Goal: Task Accomplishment & Management: Complete application form

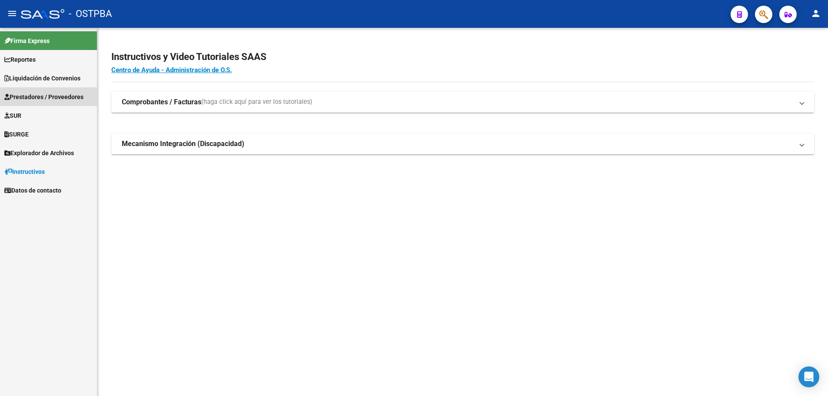
click at [24, 95] on span "Prestadores / Proveedores" at bounding box center [43, 97] width 79 height 10
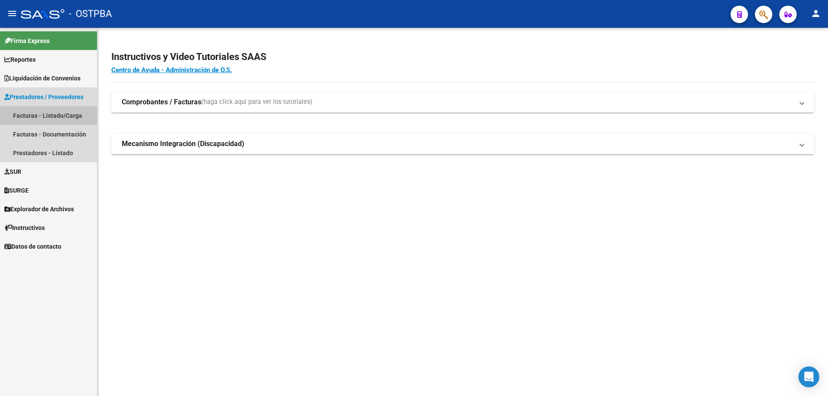
click at [26, 117] on link "Facturas - Listado/Carga" at bounding box center [48, 115] width 97 height 19
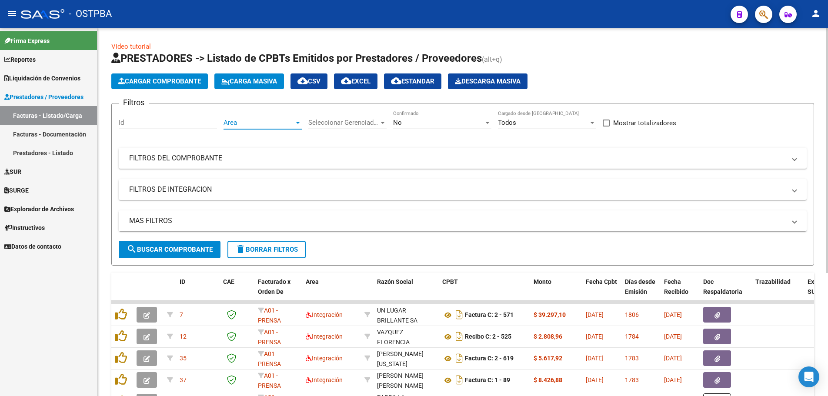
click at [296, 123] on div at bounding box center [298, 123] width 4 height 2
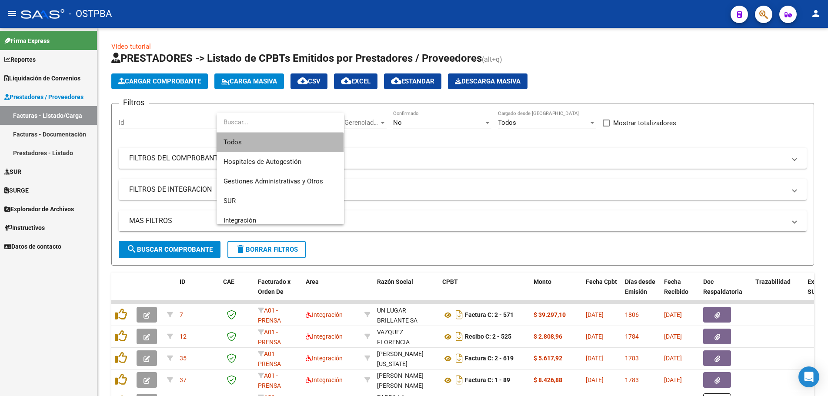
click at [233, 142] on span "Todos" at bounding box center [281, 143] width 114 height 20
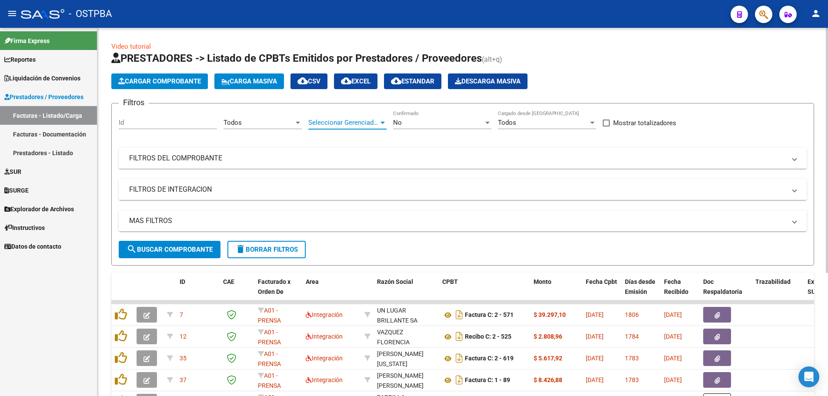
click at [382, 123] on div at bounding box center [383, 123] width 4 height 2
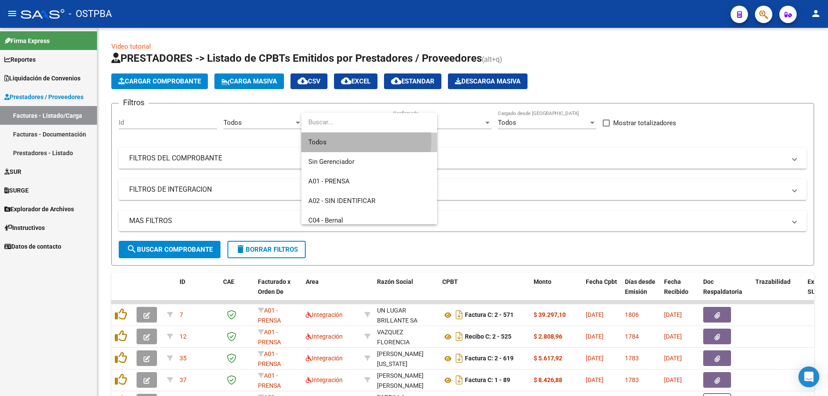
click at [329, 140] on span "Todos" at bounding box center [369, 143] width 122 height 20
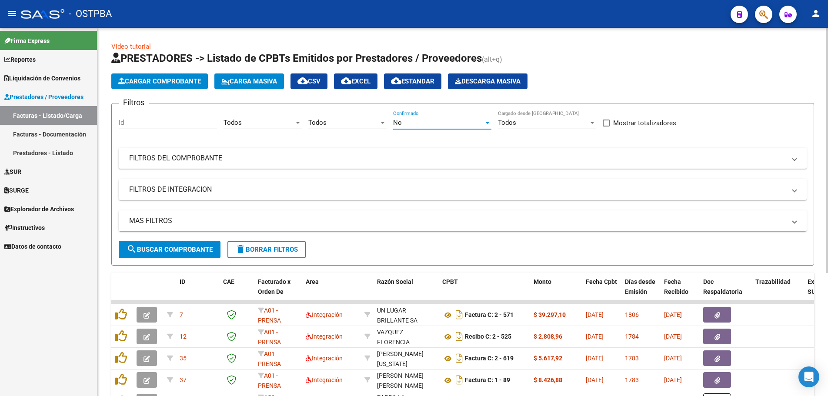
click at [487, 122] on div at bounding box center [488, 123] width 4 height 2
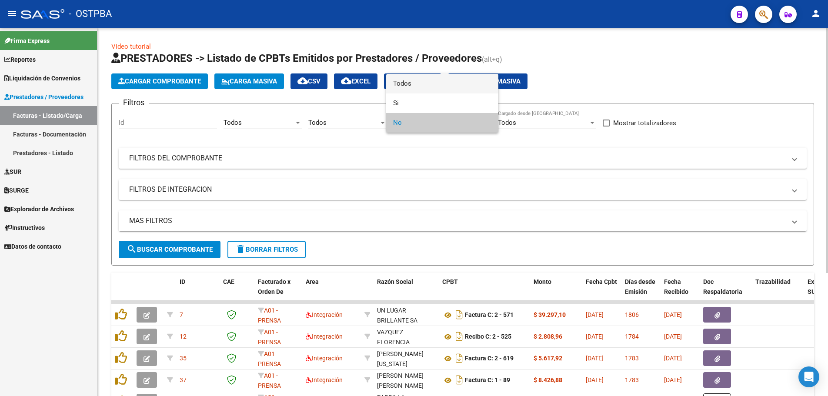
click at [403, 83] on span "Todos" at bounding box center [442, 84] width 98 height 20
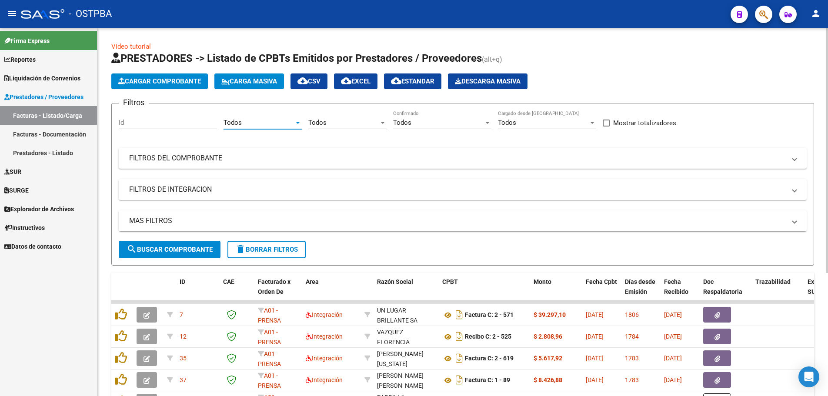
click at [298, 123] on div at bounding box center [298, 123] width 4 height 2
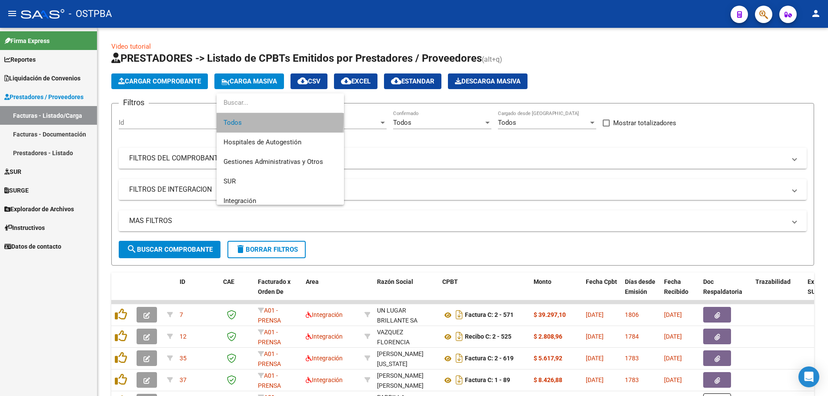
click at [229, 118] on span "Todos" at bounding box center [281, 123] width 114 height 20
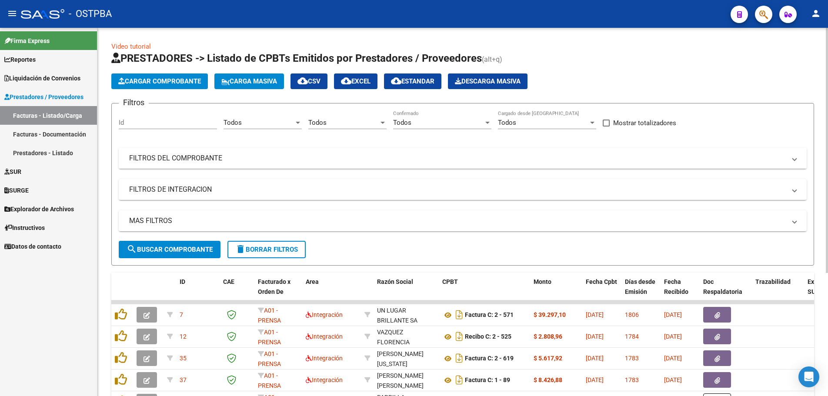
click at [174, 156] on mat-panel-title "FILTROS DEL COMPROBANTE" at bounding box center [457, 159] width 657 height 10
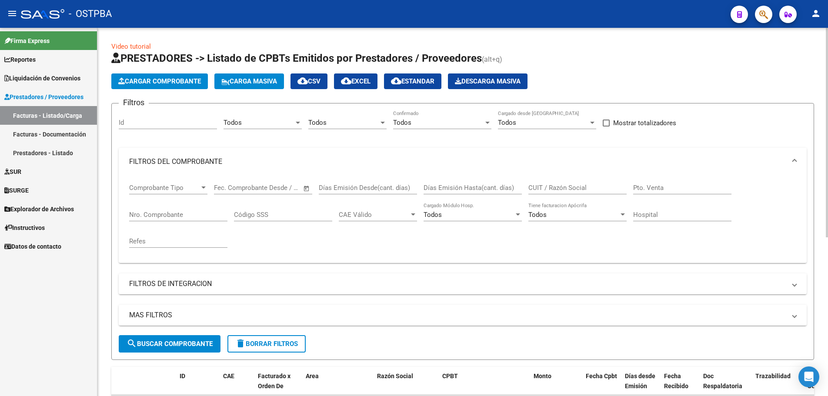
click at [156, 215] on input "Nro. Comprobante" at bounding box center [178, 215] width 98 height 8
type input "72083"
click at [174, 346] on span "search Buscar Comprobante" at bounding box center [170, 344] width 86 height 8
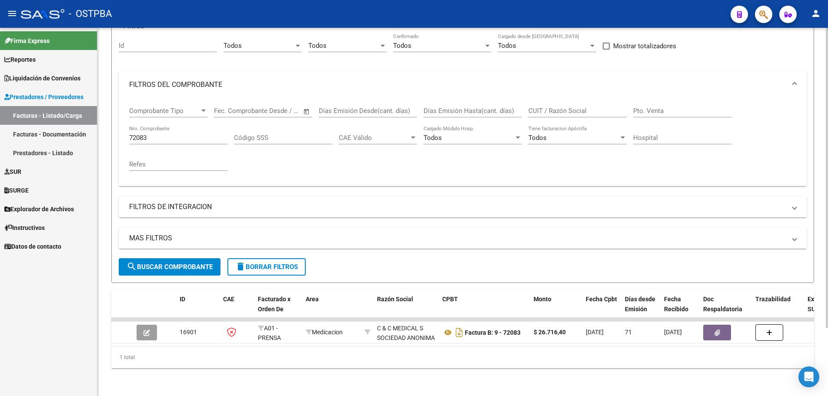
scroll to position [84, 0]
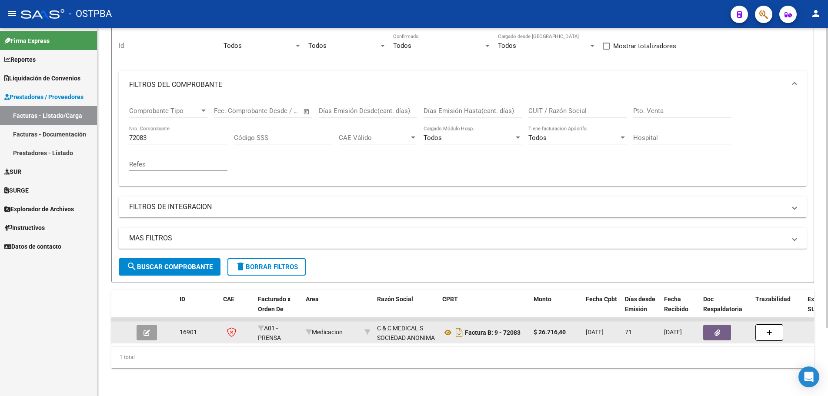
click at [144, 330] on icon "button" at bounding box center [147, 333] width 7 height 7
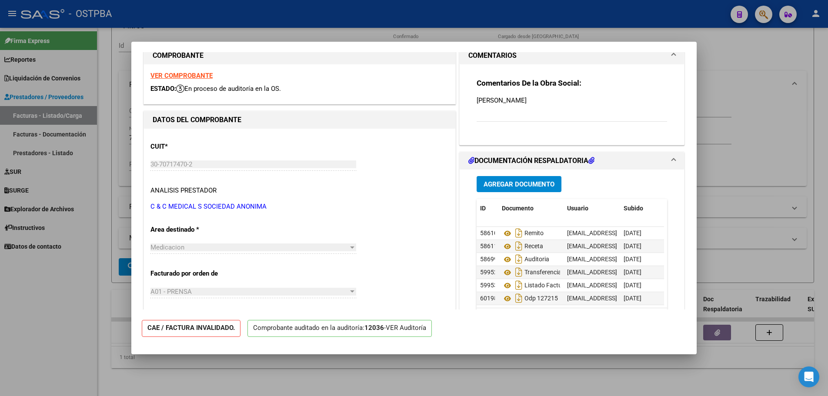
scroll to position [7, 0]
click at [505, 184] on span "Agregar Documento" at bounding box center [519, 185] width 71 height 8
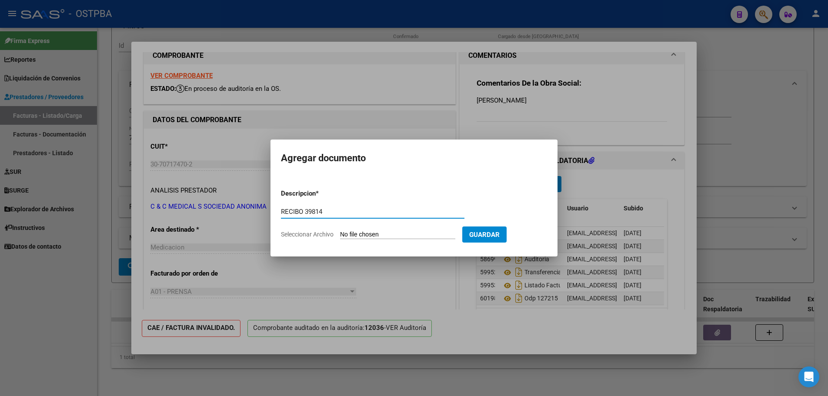
type input "RECIBO 39814"
click at [372, 234] on input "Seleccionar Archivo" at bounding box center [397, 235] width 115 height 8
type input "C:\fakepath\IMG_20250819_0004.pdf"
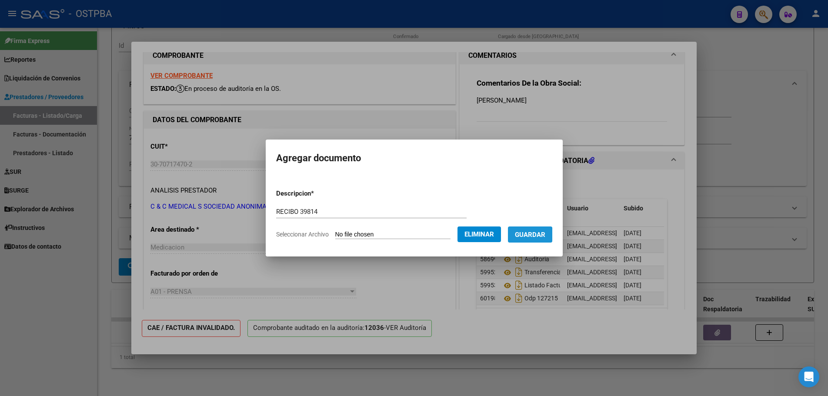
click at [530, 236] on span "Guardar" at bounding box center [530, 235] width 30 height 8
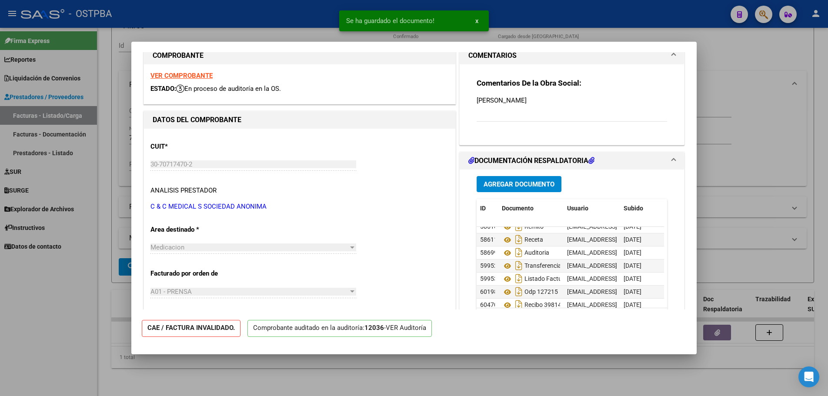
scroll to position [20, 0]
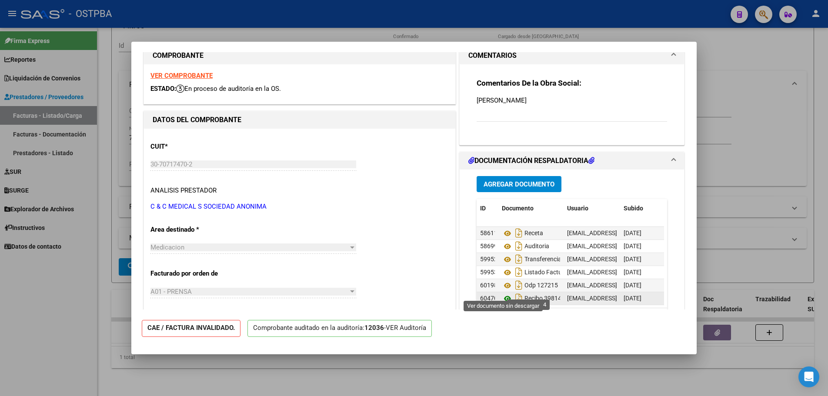
click at [503, 294] on icon at bounding box center [507, 299] width 11 height 10
click at [287, 385] on div at bounding box center [414, 198] width 828 height 396
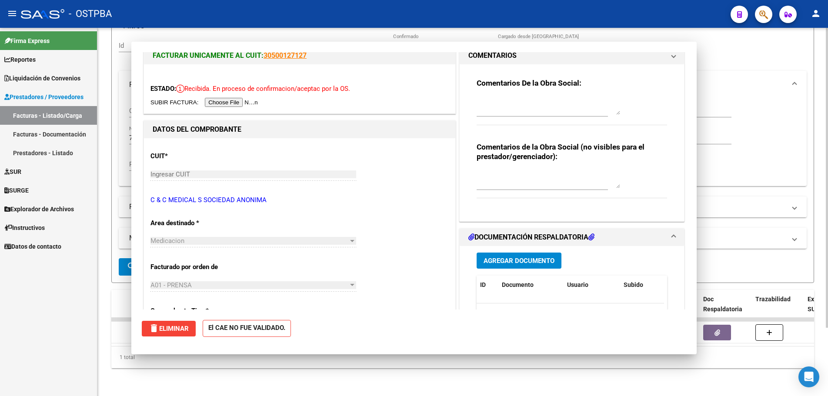
scroll to position [0, 0]
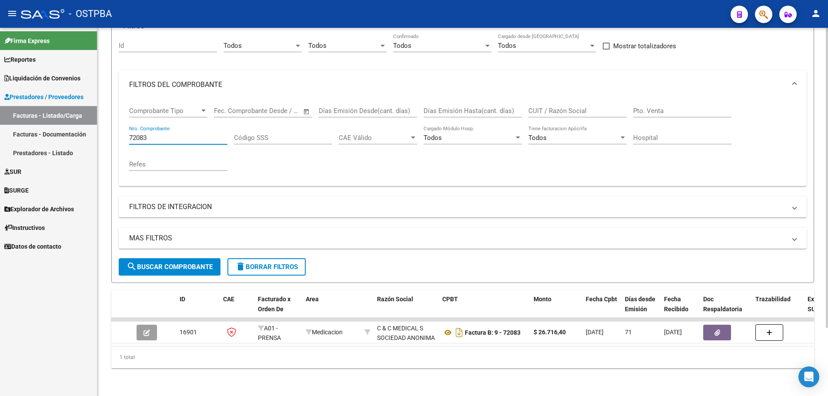
click at [172, 134] on input "72083" at bounding box center [178, 138] width 98 height 8
type input "72085"
click at [167, 263] on span "search Buscar Comprobante" at bounding box center [170, 267] width 86 height 8
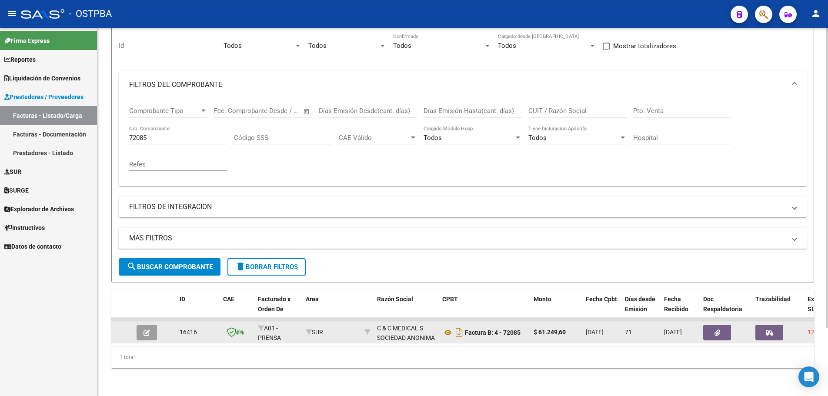
click at [151, 325] on button "button" at bounding box center [147, 333] width 20 height 16
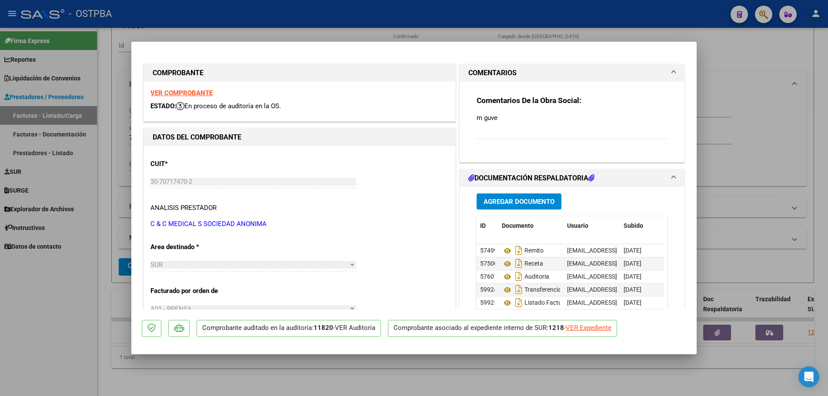
click at [503, 201] on span "Agregar Documento" at bounding box center [519, 202] width 71 height 8
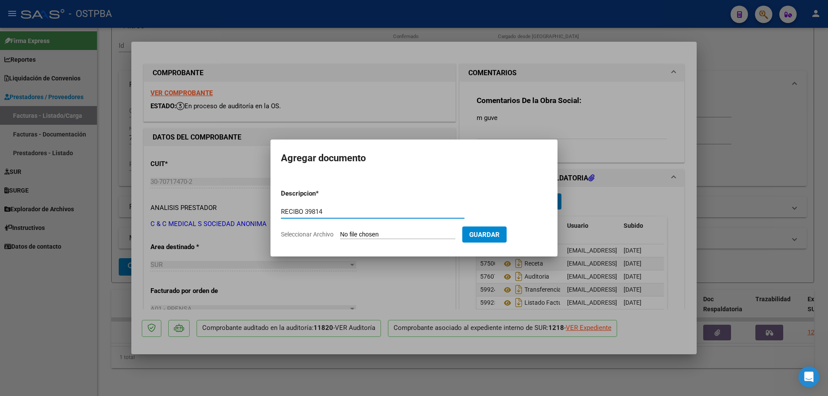
type input "RECIBO 39814"
click at [362, 234] on input "Seleccionar Archivo" at bounding box center [397, 235] width 115 height 8
type input "C:\fakepath\IMG_20250819_0004.pdf"
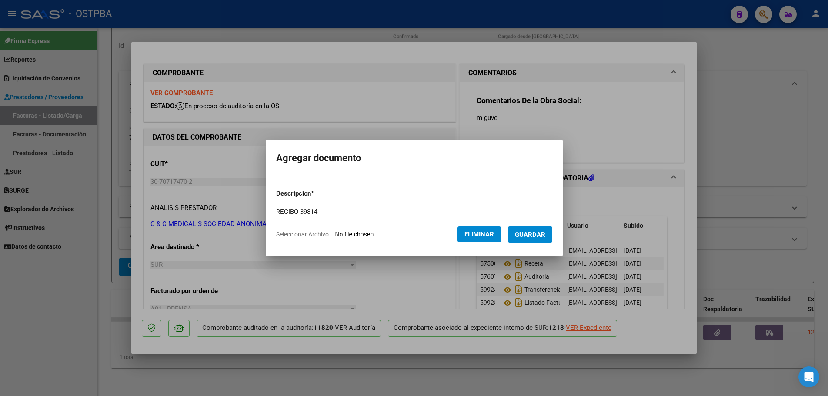
click at [533, 233] on span "Guardar" at bounding box center [530, 235] width 30 height 8
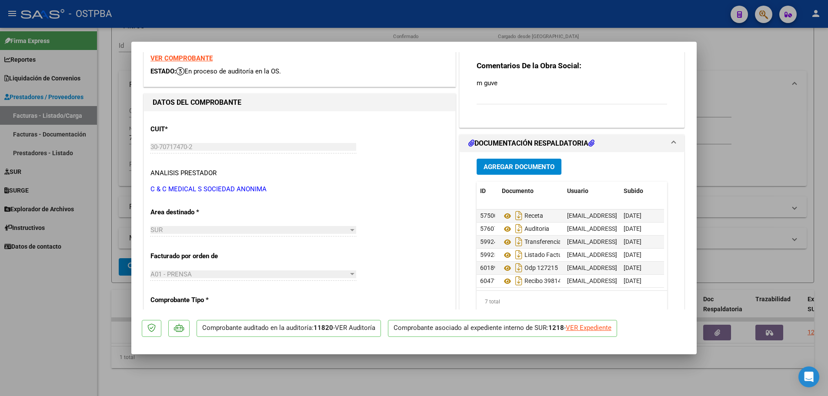
scroll to position [20, 0]
click at [487, 371] on div at bounding box center [414, 198] width 828 height 396
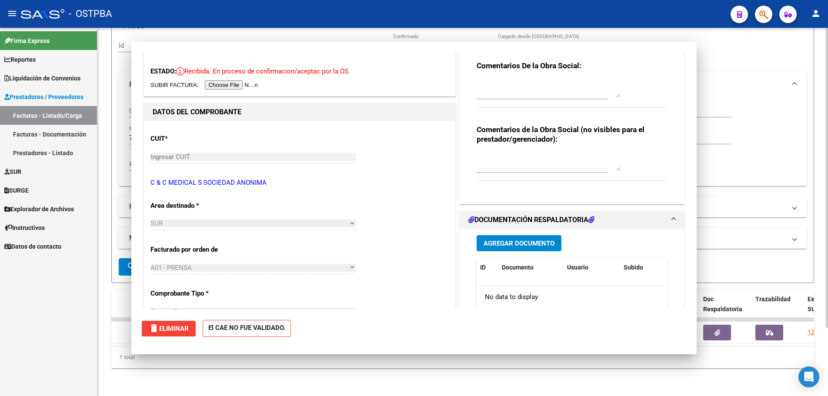
scroll to position [0, 0]
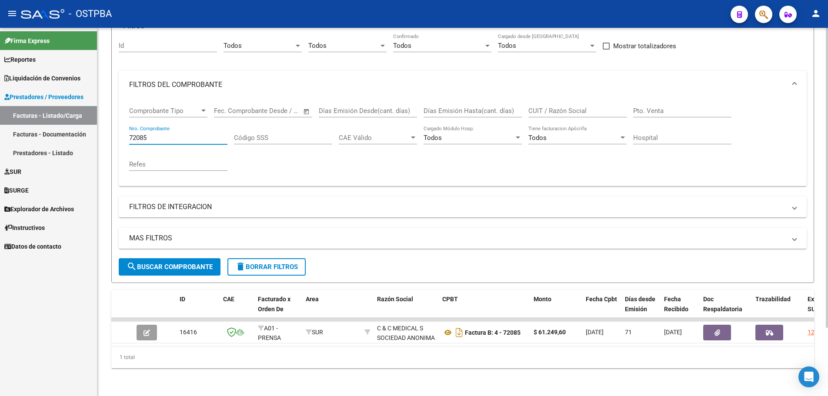
click at [184, 134] on input "72085" at bounding box center [178, 138] width 98 height 8
type input "7"
type input "19977"
click at [173, 263] on span "search Buscar Comprobante" at bounding box center [170, 267] width 86 height 8
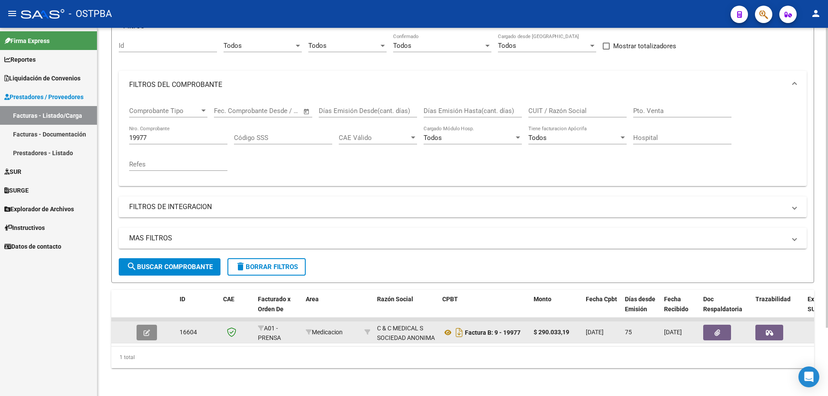
click at [156, 326] on button "button" at bounding box center [147, 333] width 20 height 16
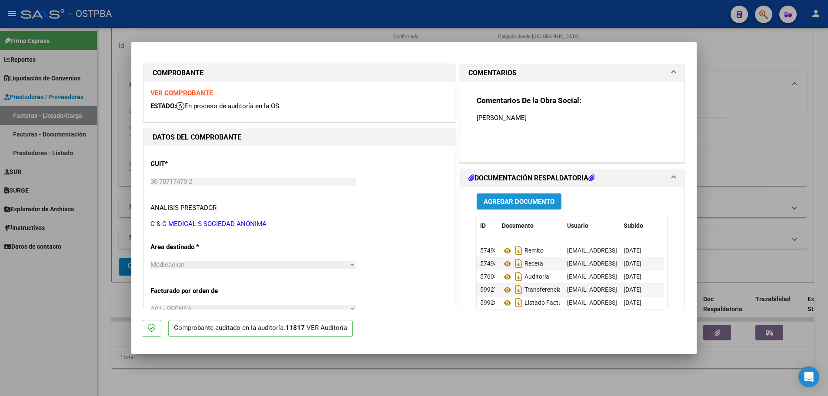
click at [500, 204] on span "Agregar Documento" at bounding box center [519, 202] width 71 height 8
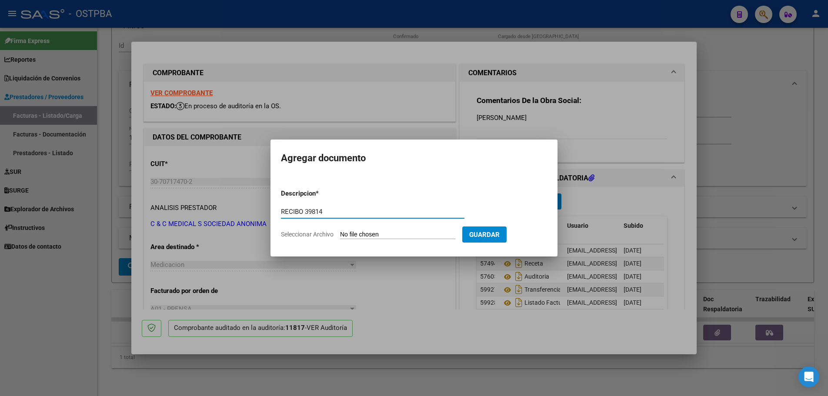
type input "RECIBO 39814"
click at [375, 233] on input "Seleccionar Archivo" at bounding box center [397, 235] width 115 height 8
type input "C:\fakepath\IMG_20250819_0004.pdf"
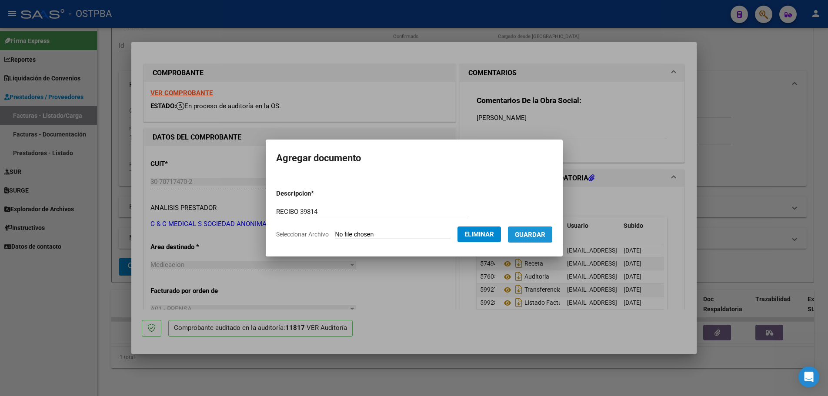
click at [541, 234] on span "Guardar" at bounding box center [530, 235] width 30 height 8
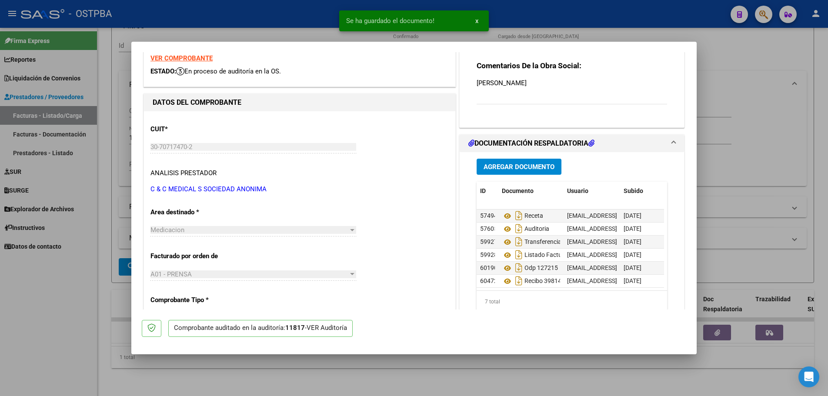
scroll to position [20, 0]
click at [477, 379] on div at bounding box center [414, 198] width 828 height 396
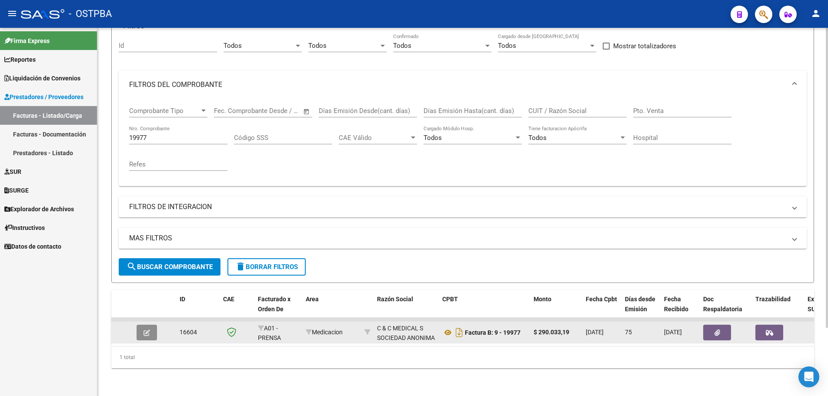
click at [147, 330] on icon "button" at bounding box center [147, 333] width 7 height 7
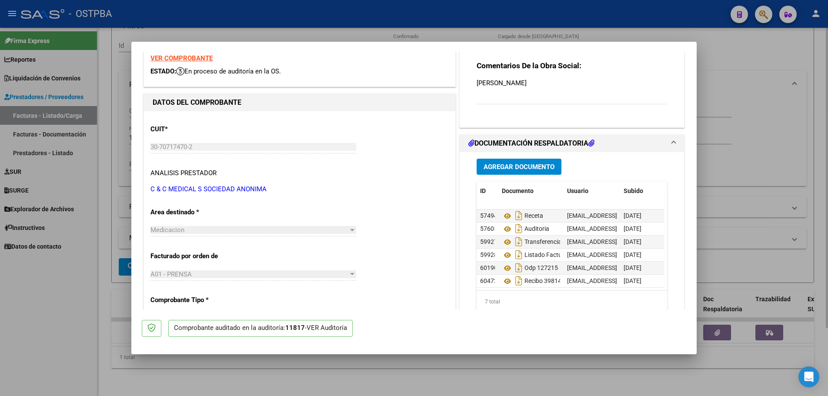
click at [393, 382] on div at bounding box center [414, 198] width 828 height 396
type input "$ 0,00"
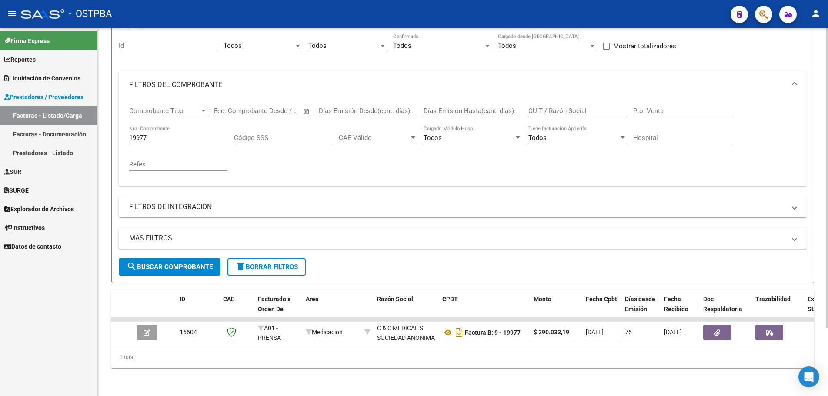
click at [168, 126] on div "19977 Nro. Comprobante" at bounding box center [178, 135] width 98 height 19
type input "1"
type input "20027"
click at [163, 263] on span "search Buscar Comprobante" at bounding box center [170, 267] width 86 height 8
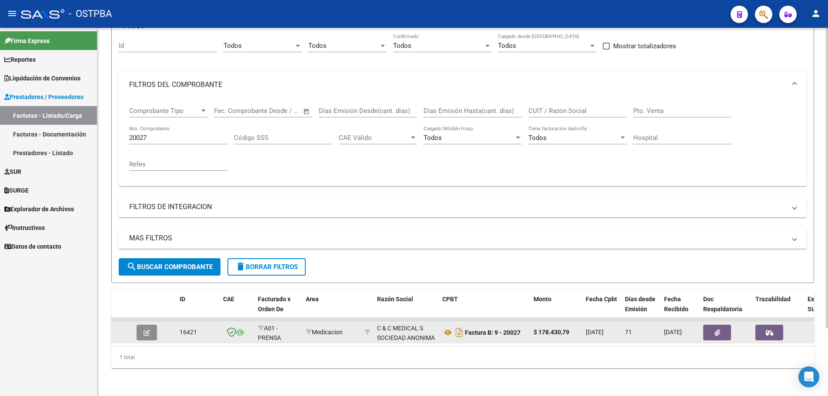
click at [152, 325] on button "button" at bounding box center [147, 333] width 20 height 16
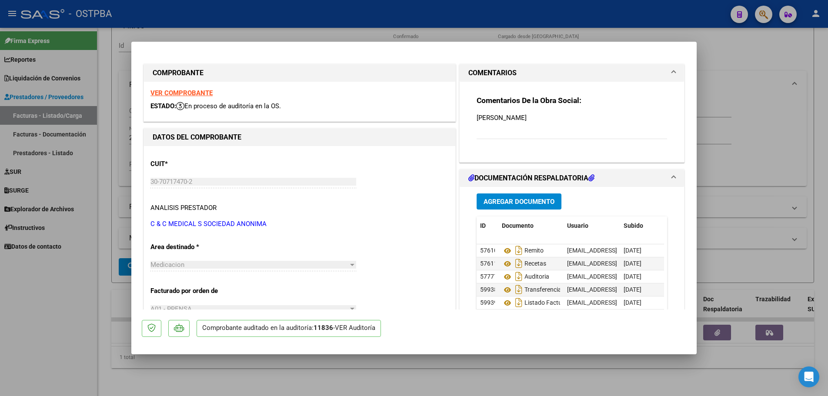
click at [519, 199] on span "Agregar Documento" at bounding box center [519, 202] width 71 height 8
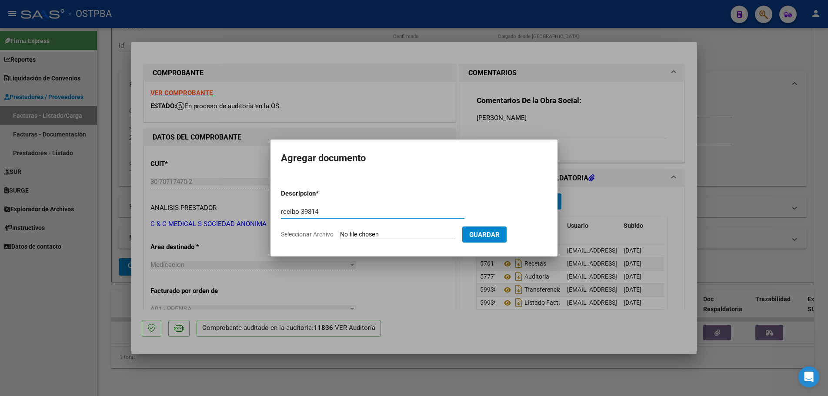
type input "recibo 39814"
click at [392, 233] on input "Seleccionar Archivo" at bounding box center [397, 235] width 115 height 8
type input "C:\fakepath\IMG_20250819_0004.pdf"
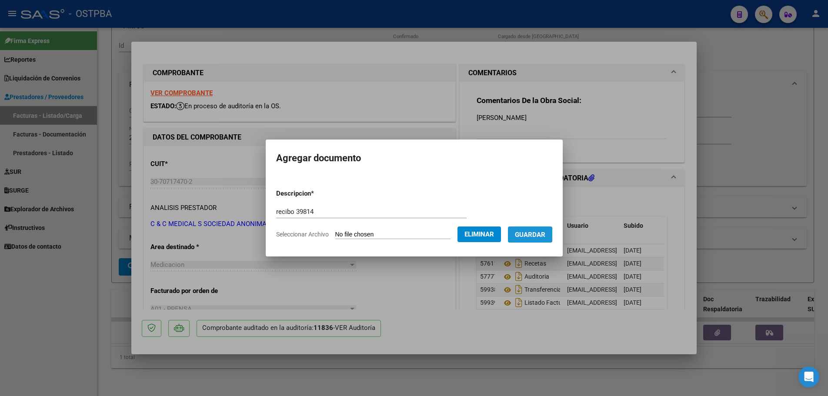
click at [533, 235] on span "Guardar" at bounding box center [530, 235] width 30 height 8
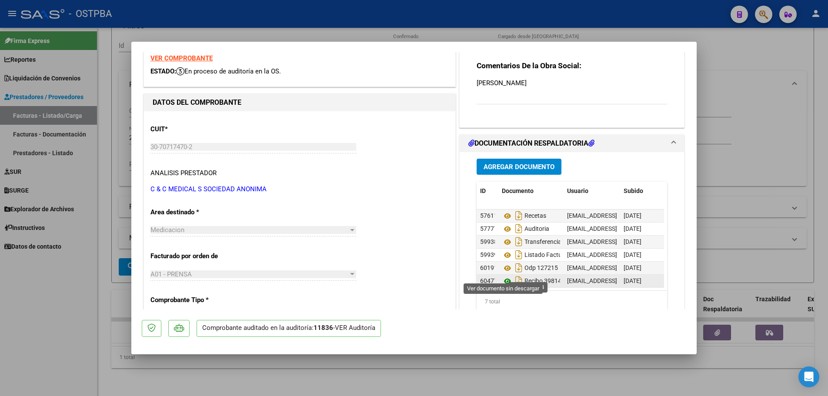
click at [504, 276] on icon at bounding box center [507, 281] width 11 height 10
click at [377, 382] on div at bounding box center [414, 198] width 828 height 396
type input "$ 0,00"
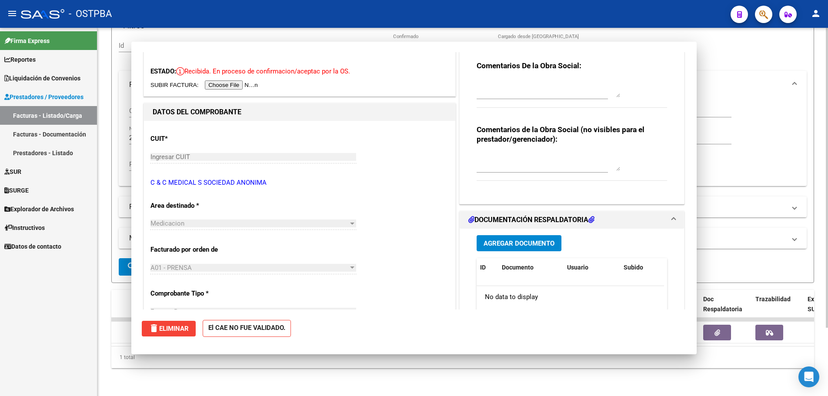
scroll to position [0, 0]
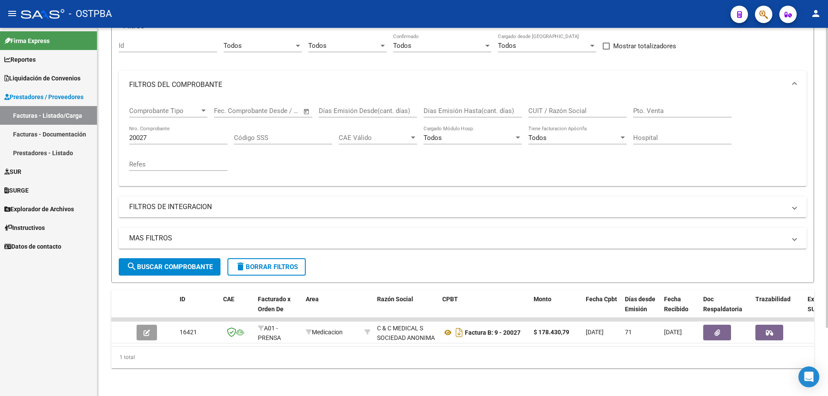
click at [188, 134] on input "20027" at bounding box center [178, 138] width 98 height 8
type input "2"
type input "72087"
click at [183, 263] on span "search Buscar Comprobante" at bounding box center [170, 267] width 86 height 8
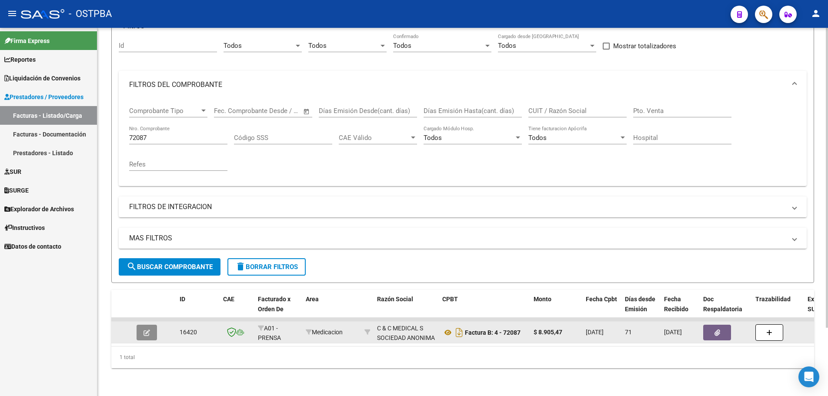
click at [150, 330] on icon "button" at bounding box center [147, 333] width 7 height 7
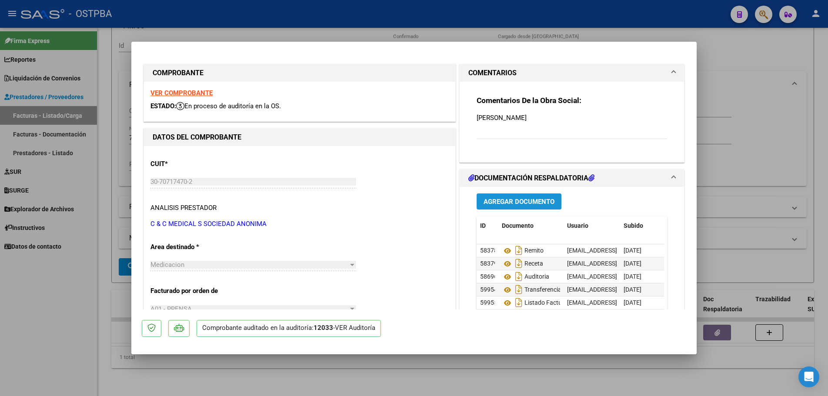
click at [507, 199] on span "Agregar Documento" at bounding box center [519, 202] width 71 height 8
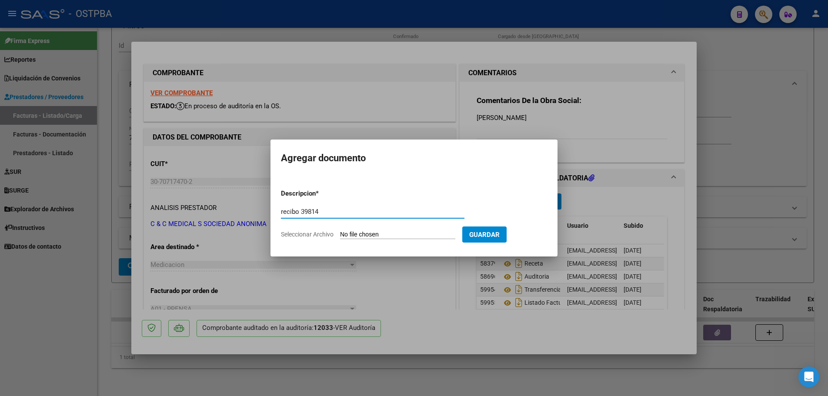
type input "recibo 39814"
click at [365, 234] on input "Seleccionar Archivo" at bounding box center [397, 235] width 115 height 8
type input "C:\fakepath\IMG_20250819_0004.pdf"
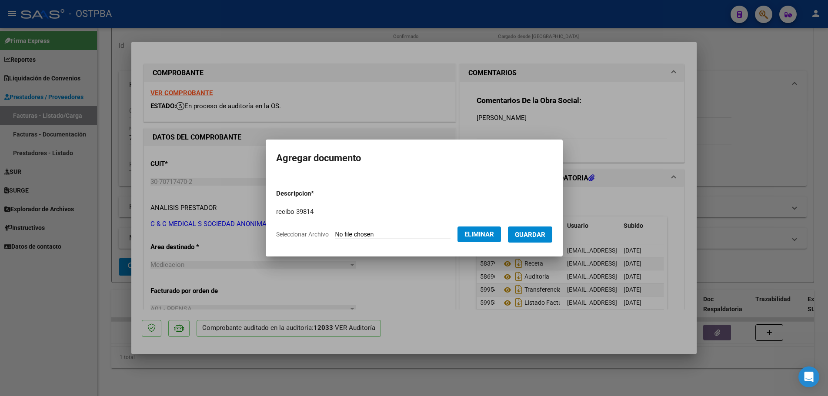
click at [539, 235] on span "Guardar" at bounding box center [530, 235] width 30 height 8
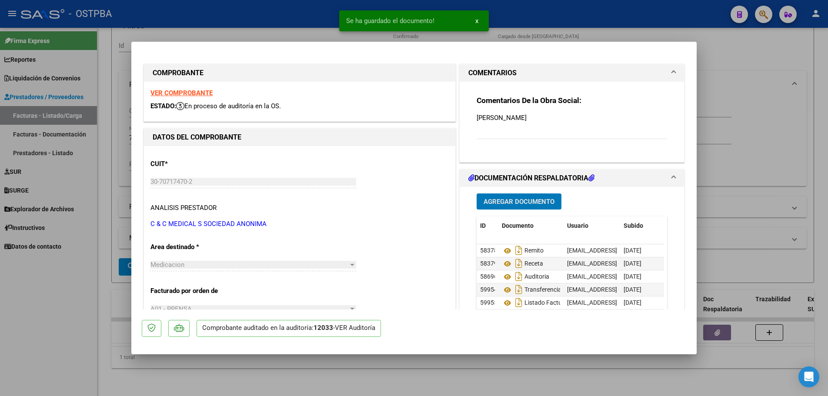
click at [517, 370] on div at bounding box center [414, 198] width 828 height 396
type input "$ 0,00"
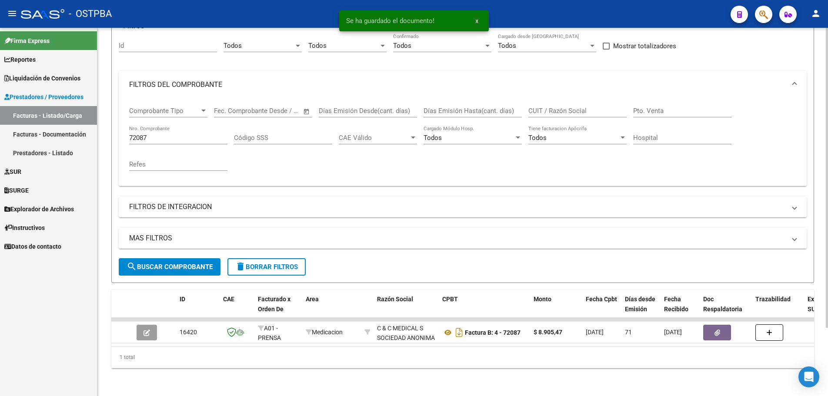
click at [184, 134] on input "72087" at bounding box center [178, 138] width 98 height 8
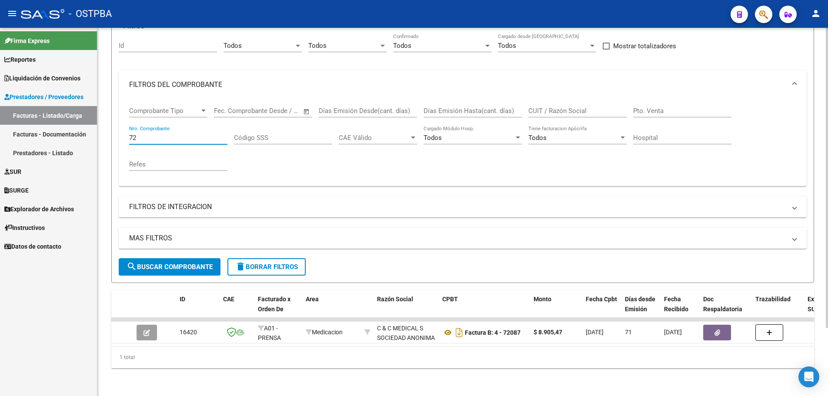
type input "7"
type input "20033"
click at [171, 263] on span "search Buscar Comprobante" at bounding box center [170, 267] width 86 height 8
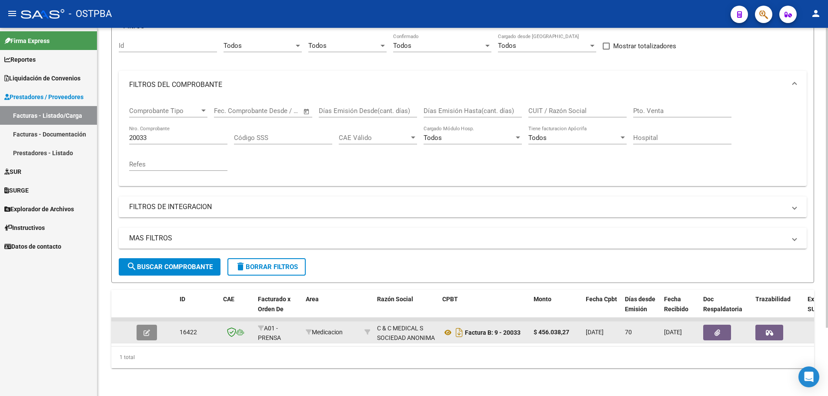
click at [150, 330] on icon "button" at bounding box center [147, 333] width 7 height 7
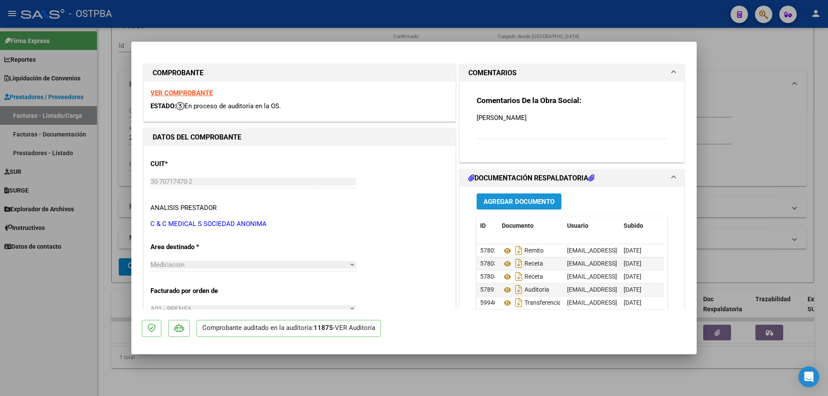
click at [530, 201] on span "Agregar Documento" at bounding box center [519, 202] width 71 height 8
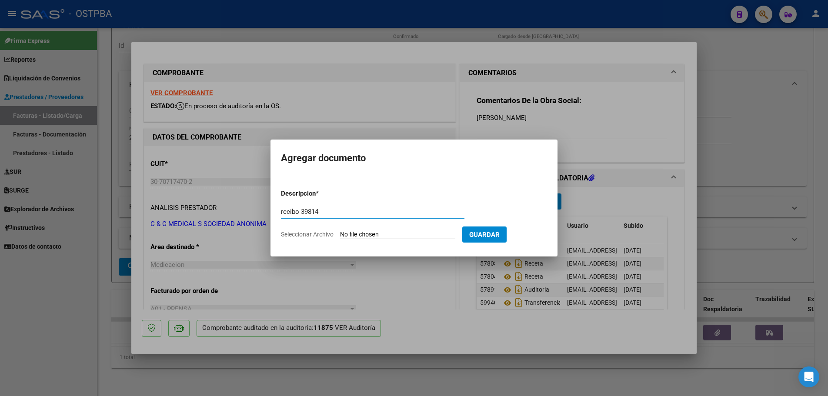
type input "recibo 39814"
click at [380, 236] on input "Seleccionar Archivo" at bounding box center [397, 235] width 115 height 8
type input "C:\fakepath\IMG_20250819_0004.pdf"
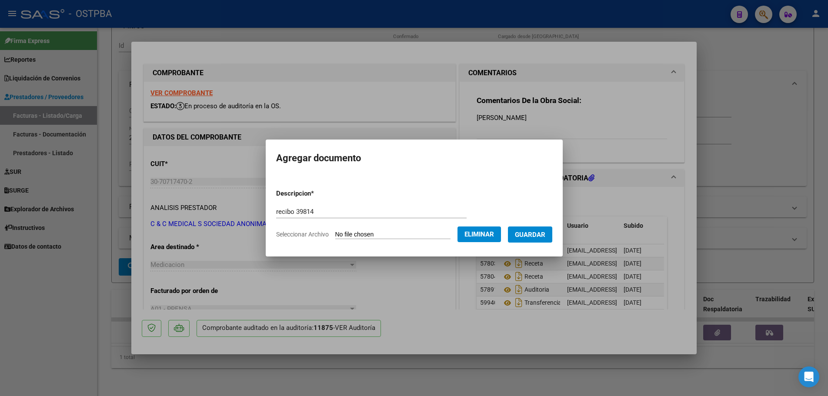
click at [546, 231] on span "Guardar" at bounding box center [530, 235] width 30 height 8
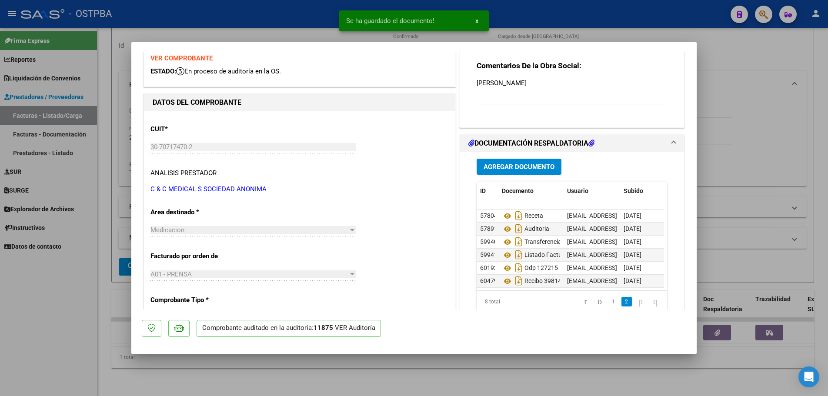
scroll to position [33, 0]
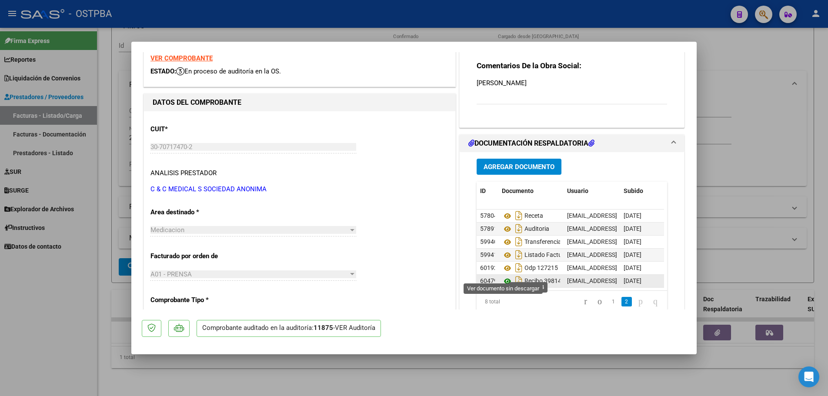
click at [504, 277] on icon at bounding box center [507, 281] width 11 height 10
click at [317, 381] on div at bounding box center [414, 198] width 828 height 396
type input "$ 0,00"
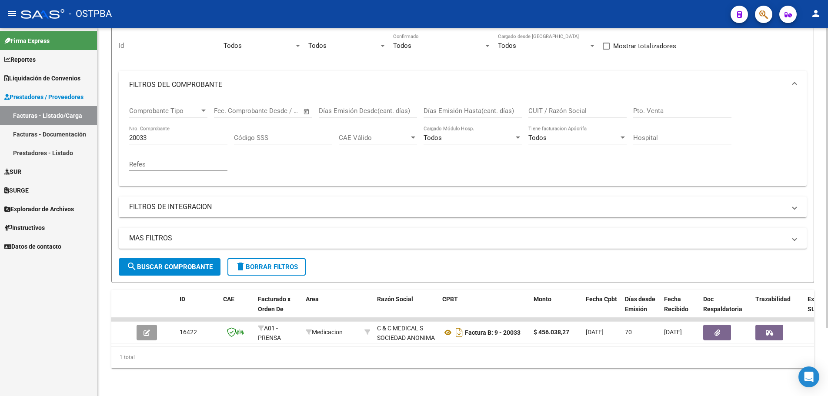
click at [177, 134] on input "20033" at bounding box center [178, 138] width 98 height 8
type input "20034"
click at [162, 263] on span "search Buscar Comprobante" at bounding box center [170, 267] width 86 height 8
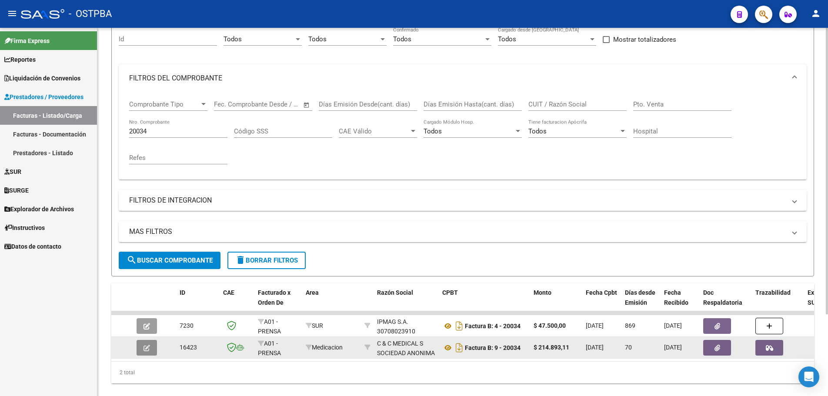
click at [144, 346] on icon "button" at bounding box center [147, 348] width 7 height 7
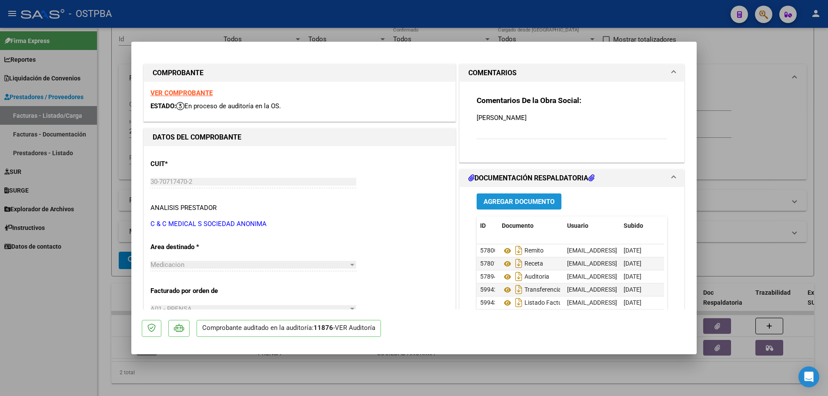
click at [521, 202] on span "Agregar Documento" at bounding box center [519, 202] width 71 height 8
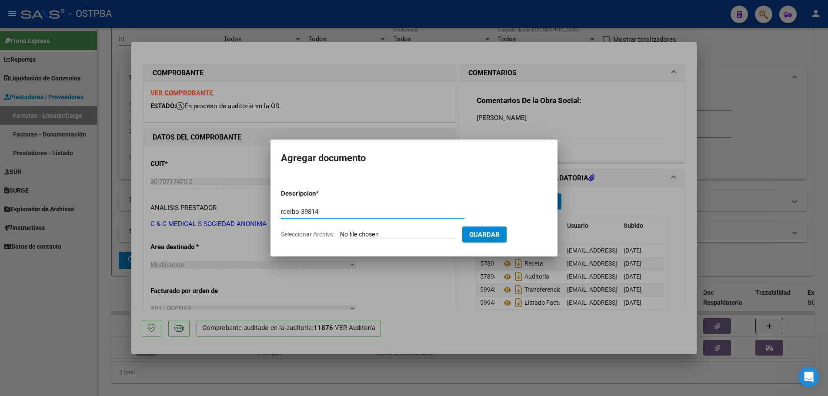
type input "recibo 39814"
click at [362, 234] on input "Seleccionar Archivo" at bounding box center [397, 235] width 115 height 8
type input "C:\fakepath\IMG_20250819_0004.pdf"
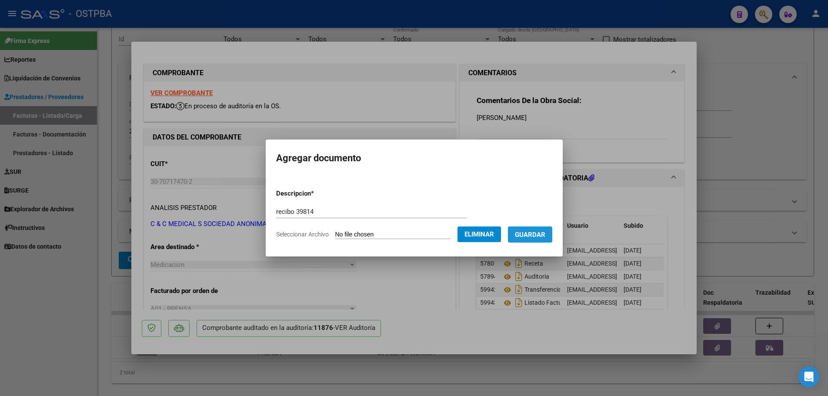
click at [541, 231] on span "Guardar" at bounding box center [530, 235] width 30 height 8
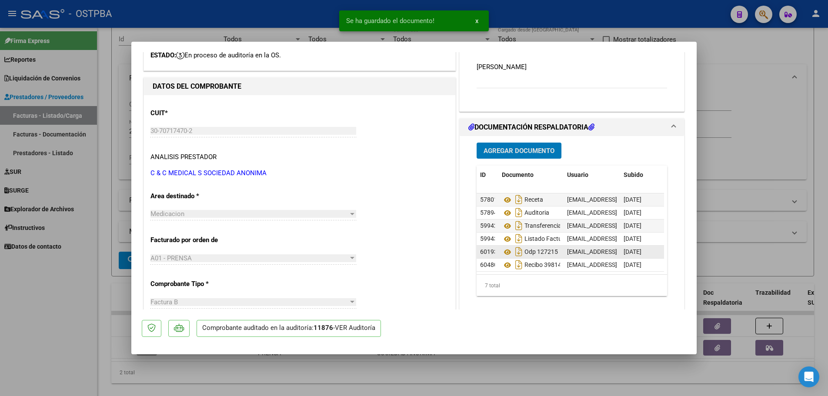
scroll to position [131, 0]
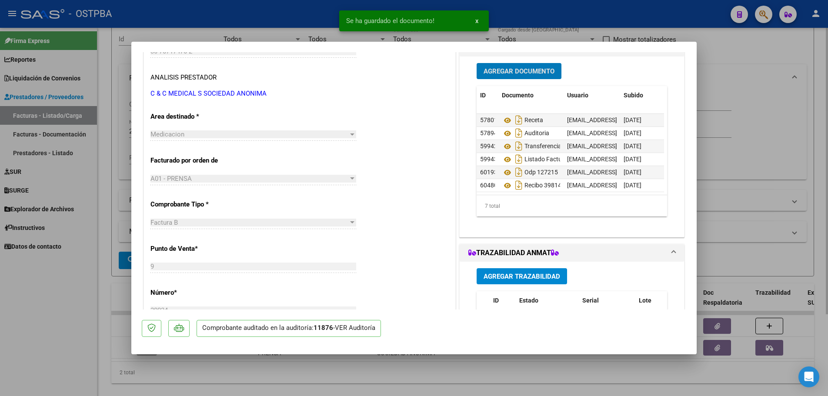
drag, startPoint x: 436, startPoint y: 376, endPoint x: 416, endPoint y: 367, distance: 22.8
click at [436, 376] on div at bounding box center [414, 198] width 828 height 396
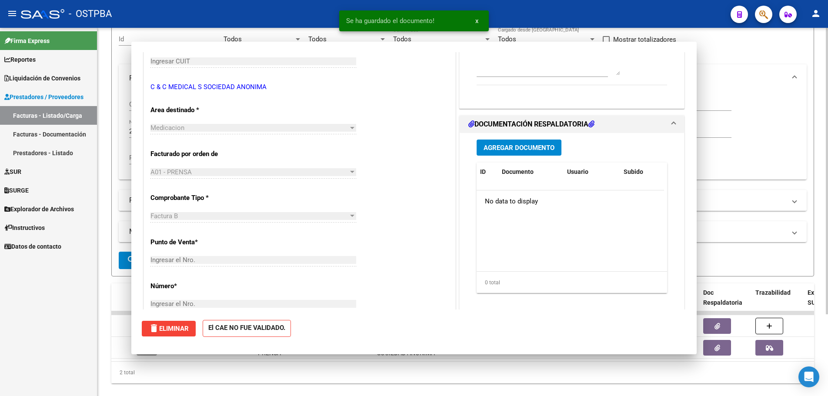
scroll to position [0, 0]
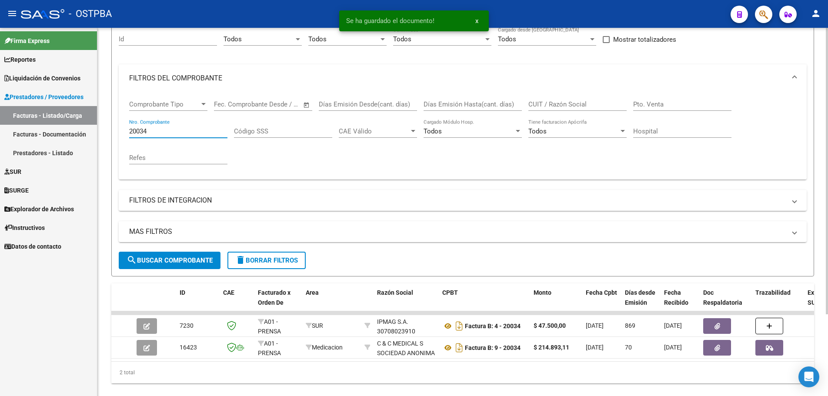
click at [168, 129] on input "20034" at bounding box center [178, 131] width 98 height 8
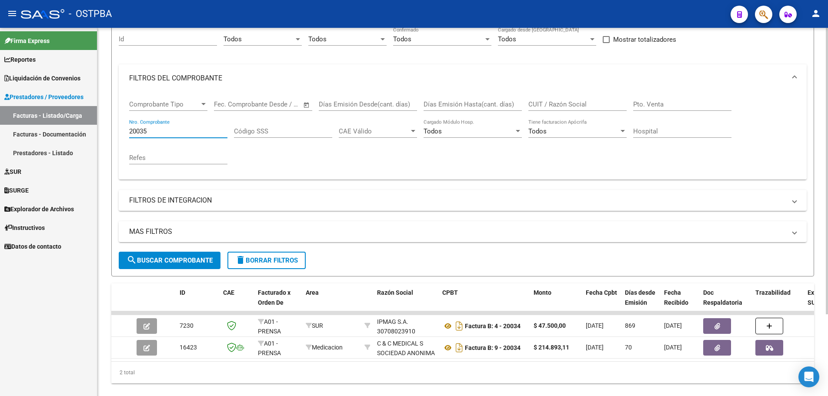
type input "20035"
click at [194, 257] on span "search Buscar Comprobante" at bounding box center [170, 261] width 86 height 8
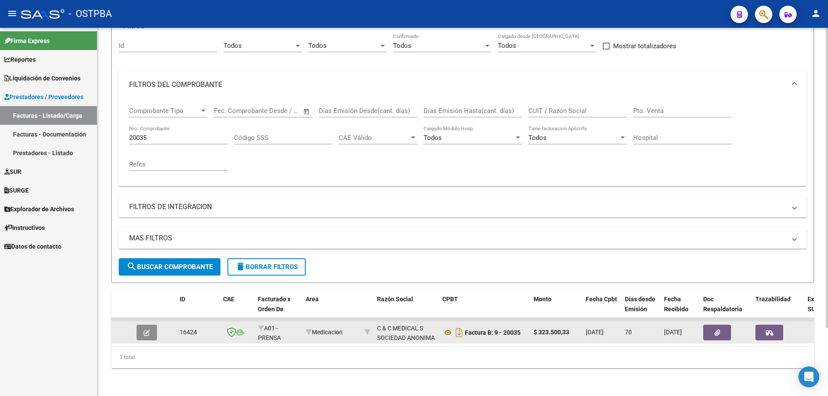
click at [151, 325] on button "button" at bounding box center [147, 333] width 20 height 16
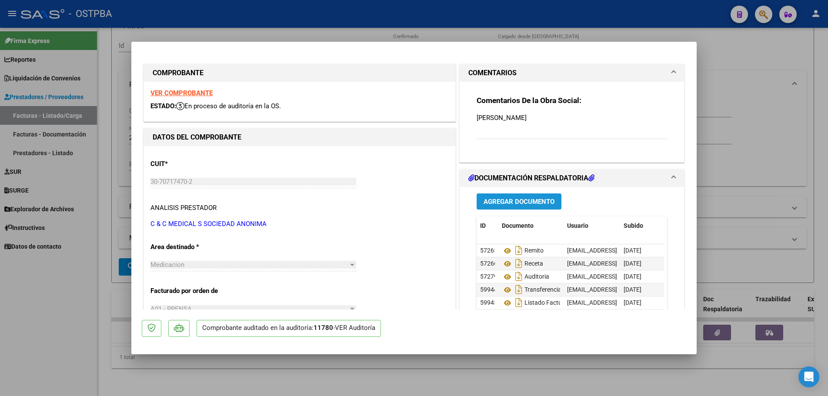
click at [512, 201] on span "Agregar Documento" at bounding box center [519, 202] width 71 height 8
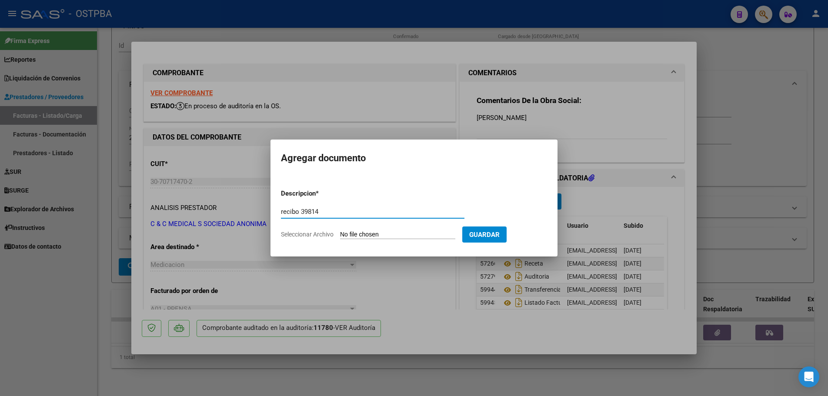
type input "recibo 39814"
click at [390, 233] on input "Seleccionar Archivo" at bounding box center [397, 235] width 115 height 8
type input "C:\fakepath\IMG_20250819_0004.pdf"
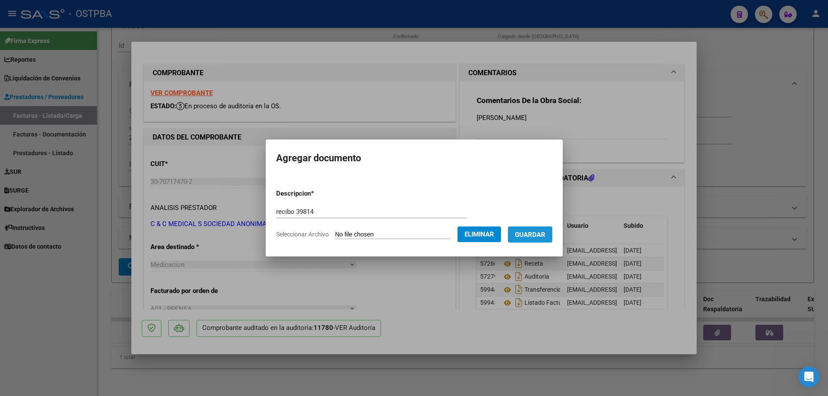
click at [541, 231] on span "Guardar" at bounding box center [530, 235] width 30 height 8
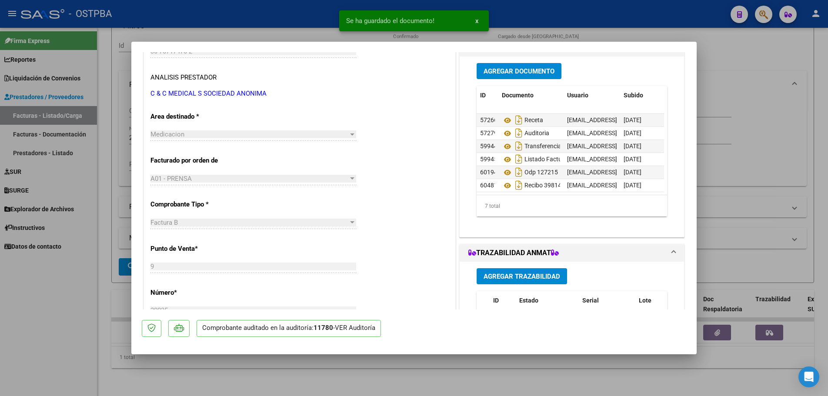
scroll to position [20, 0]
click at [454, 372] on div at bounding box center [414, 198] width 828 height 396
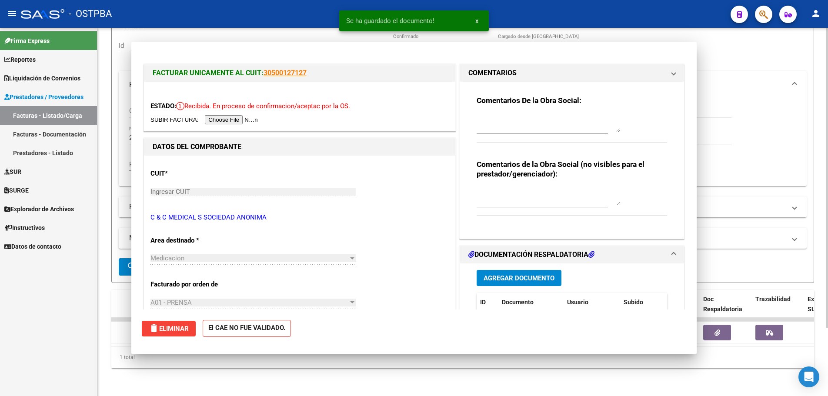
scroll to position [0, 0]
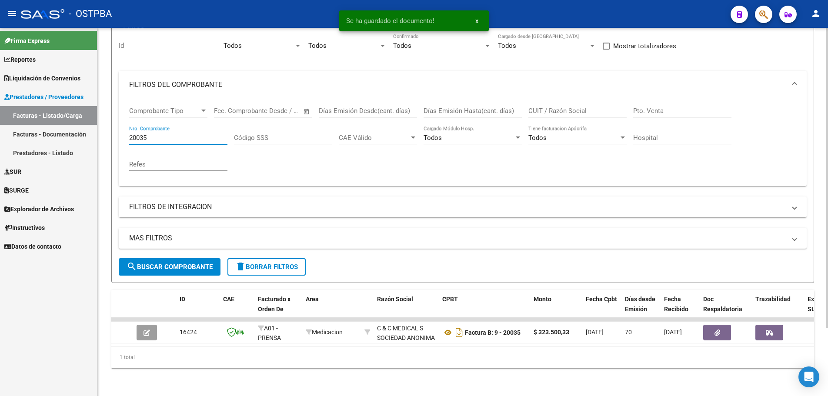
click at [194, 134] on input "20035" at bounding box center [178, 138] width 98 height 8
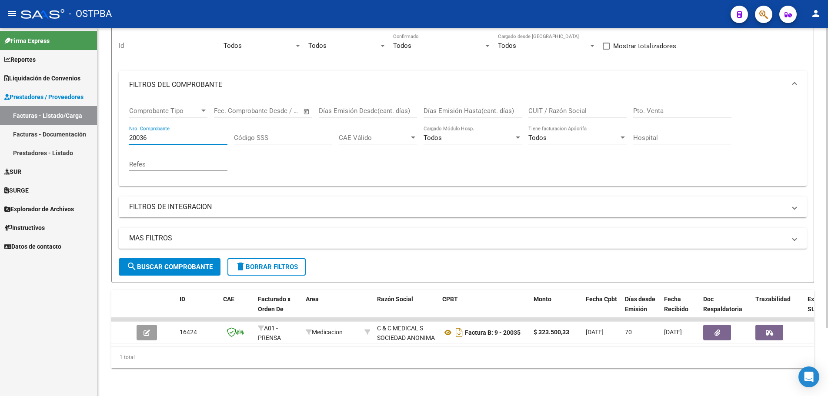
type input "20036"
click at [180, 263] on span "search Buscar Comprobante" at bounding box center [170, 267] width 86 height 8
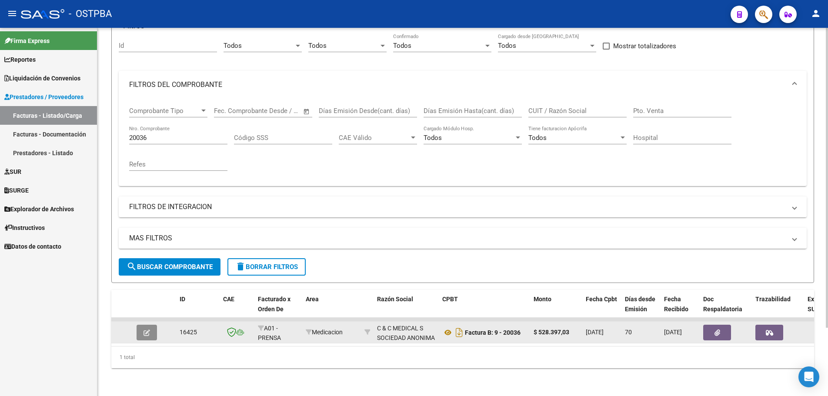
click at [149, 330] on icon "button" at bounding box center [147, 333] width 7 height 7
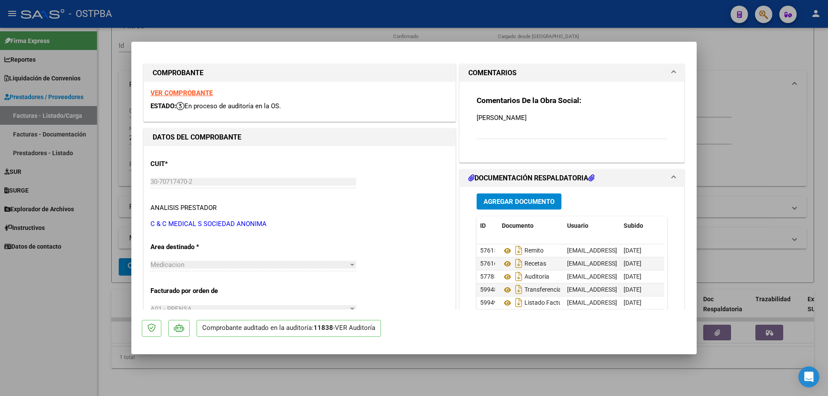
click at [507, 201] on span "Agregar Documento" at bounding box center [519, 202] width 71 height 8
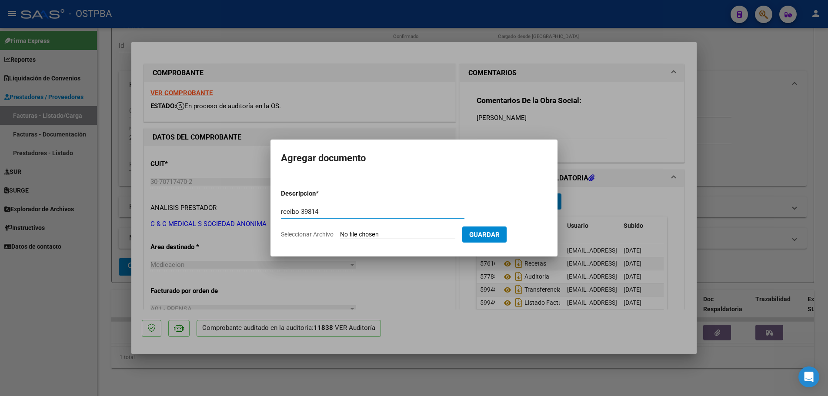
type input "recibo 39814"
click at [377, 233] on input "Seleccionar Archivo" at bounding box center [397, 235] width 115 height 8
type input "C:\fakepath\IMG_20250819_0004.pdf"
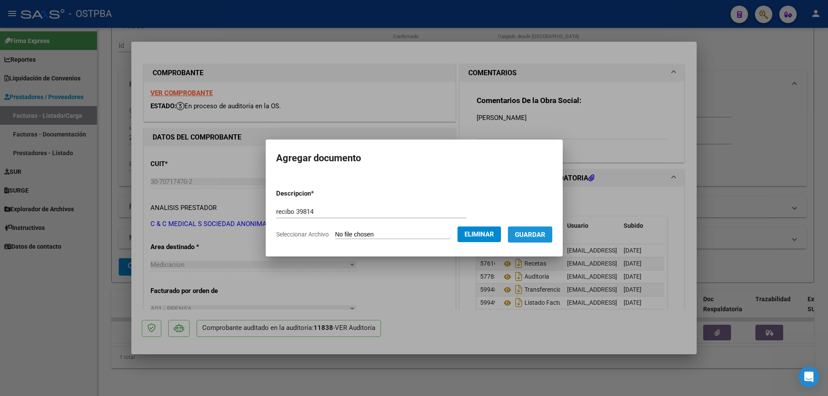
click at [536, 234] on span "Guardar" at bounding box center [530, 235] width 30 height 8
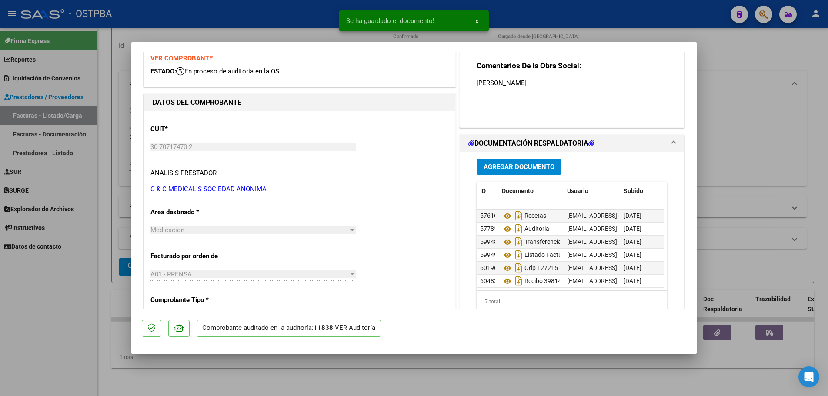
scroll to position [20, 0]
click at [439, 384] on div at bounding box center [414, 198] width 828 height 396
type input "$ 0,00"
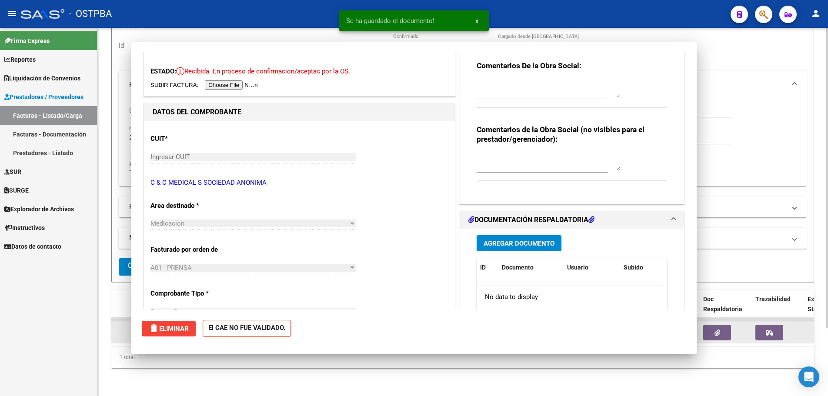
scroll to position [0, 0]
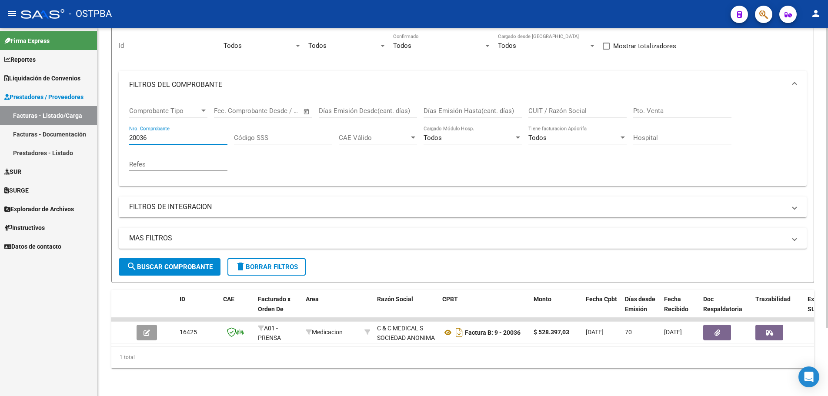
click at [184, 134] on input "20036" at bounding box center [178, 138] width 98 height 8
type input "20037"
click at [158, 263] on span "search Buscar Comprobante" at bounding box center [170, 267] width 86 height 8
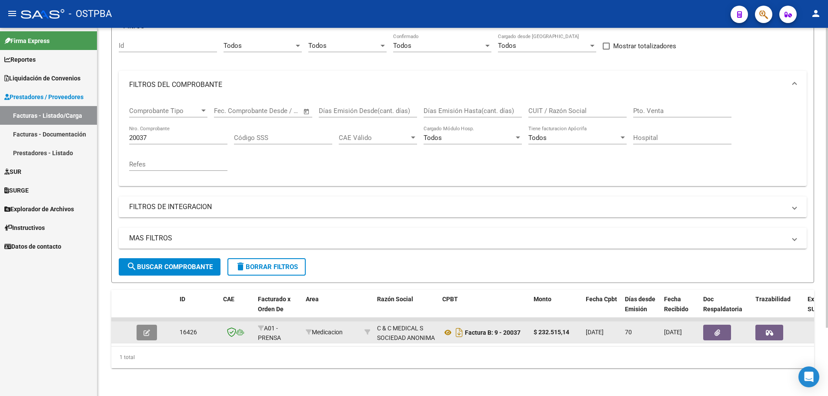
click at [148, 329] on span "button" at bounding box center [147, 333] width 7 height 8
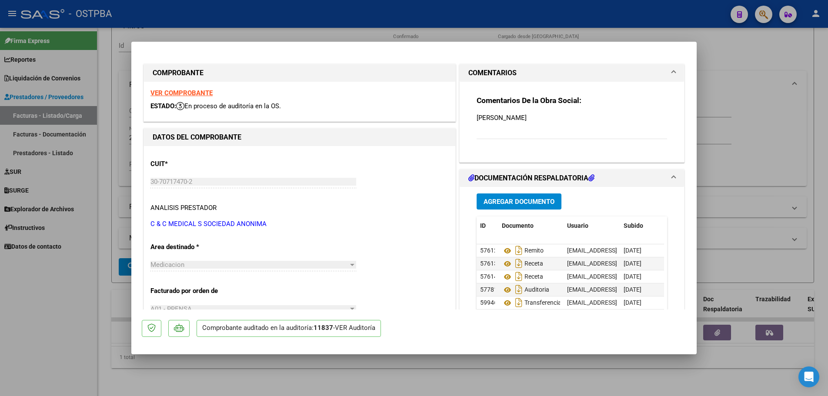
click at [507, 197] on button "Agregar Documento" at bounding box center [519, 202] width 85 height 16
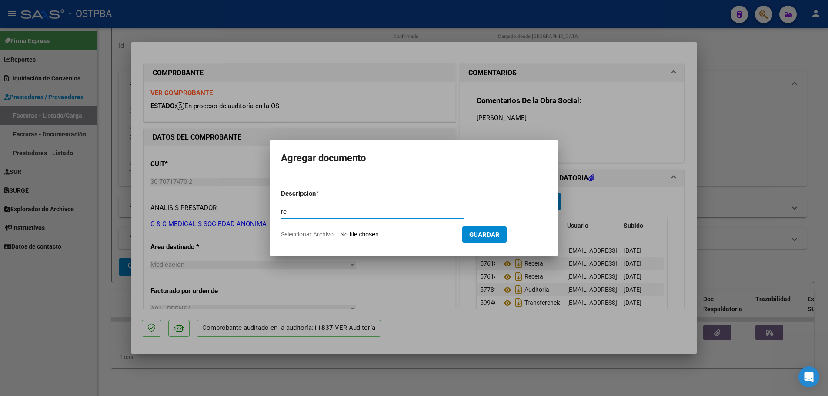
type input "r"
type input "RECIBO 39814"
click at [384, 236] on input "Seleccionar Archivo" at bounding box center [397, 235] width 115 height 8
type input "C:\fakepath\IMG_20250819_0004.pdf"
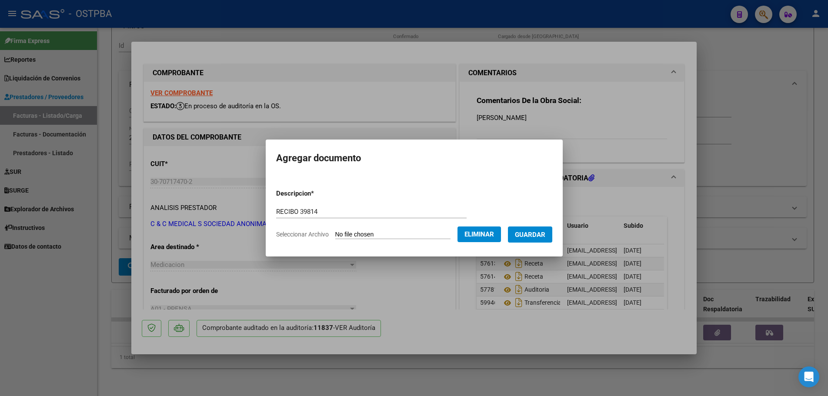
click at [538, 235] on span "Guardar" at bounding box center [530, 235] width 30 height 8
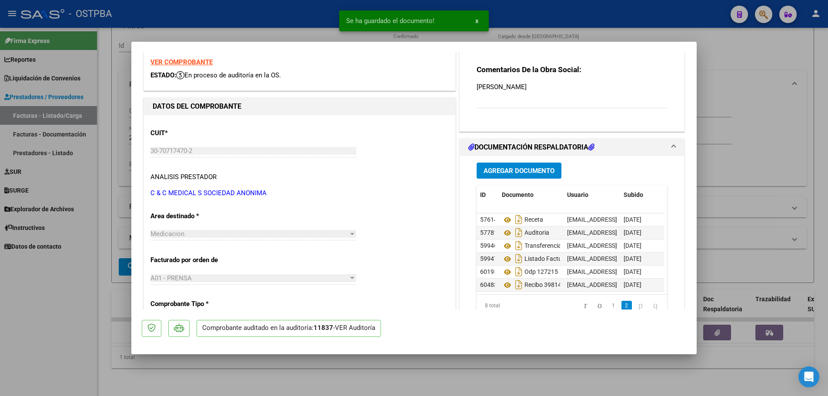
scroll to position [35, 0]
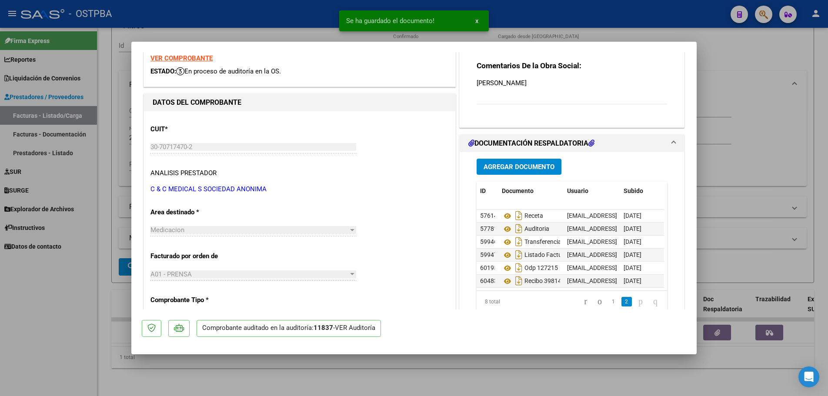
click at [425, 369] on div at bounding box center [414, 198] width 828 height 396
type input "$ 0,00"
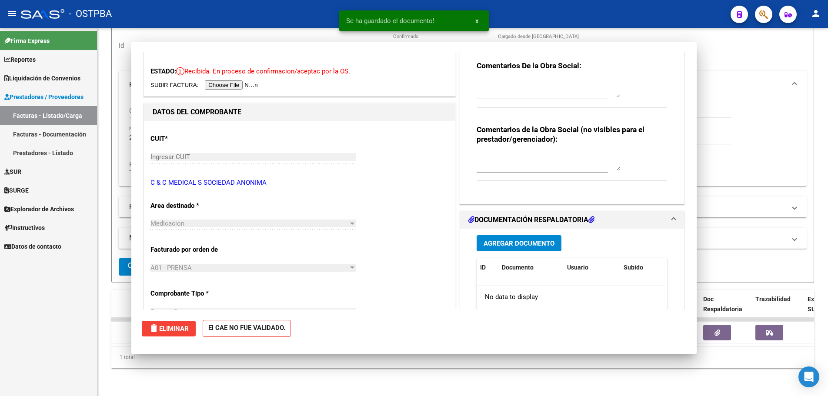
scroll to position [0, 0]
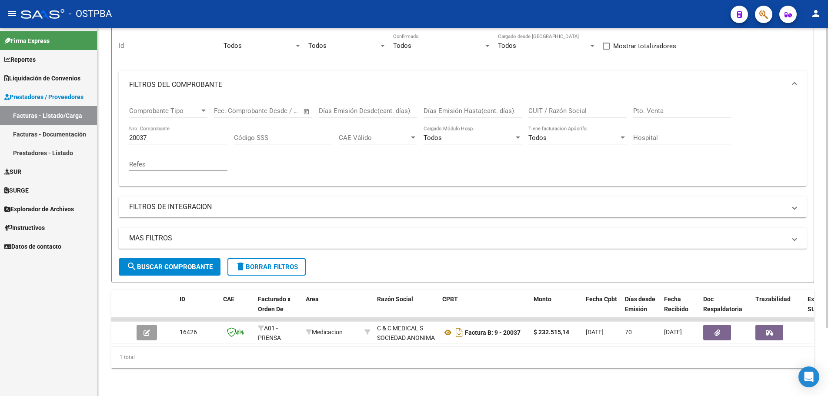
click at [167, 134] on input "20037" at bounding box center [178, 138] width 98 height 8
type input "20059"
click at [176, 263] on span "search Buscar Comprobante" at bounding box center [170, 267] width 86 height 8
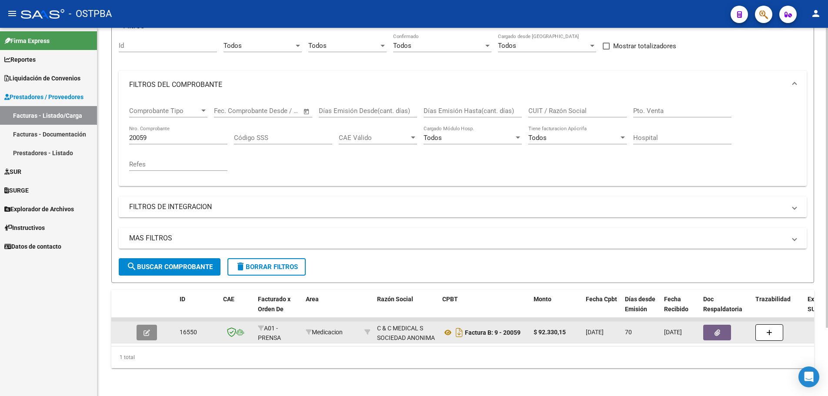
click at [151, 325] on button "button" at bounding box center [147, 333] width 20 height 16
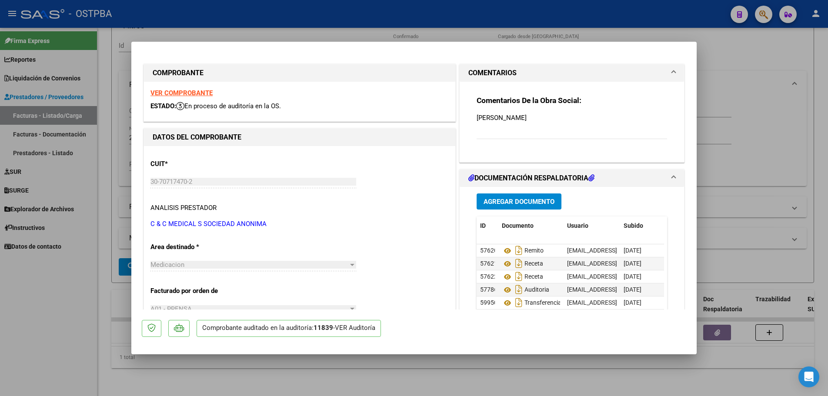
click at [506, 200] on span "Agregar Documento" at bounding box center [519, 202] width 71 height 8
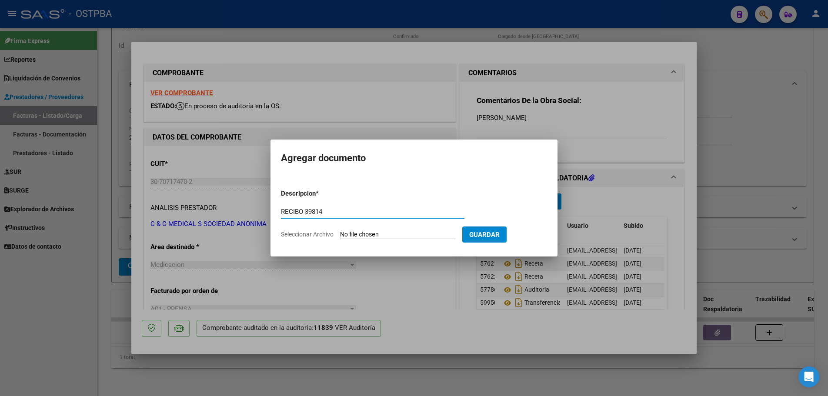
type input "RECIBO 39814"
click at [359, 234] on input "Seleccionar Archivo" at bounding box center [397, 235] width 115 height 8
type input "C:\fakepath\IMG_20250819_0004.pdf"
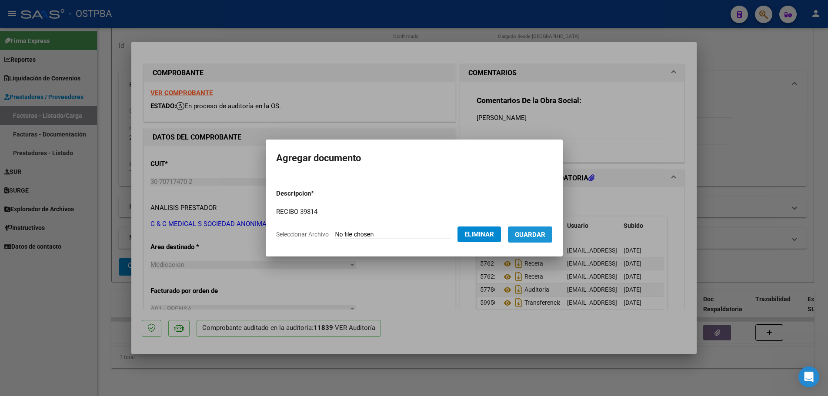
click at [538, 237] on span "Guardar" at bounding box center [530, 235] width 30 height 8
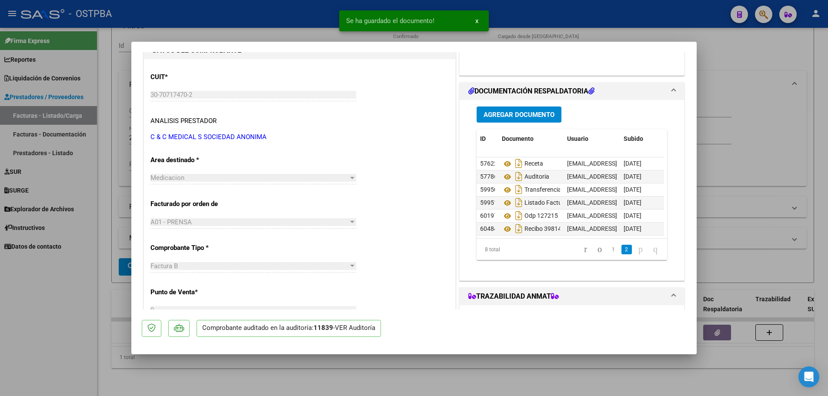
scroll to position [33, 0]
click at [427, 372] on div at bounding box center [414, 198] width 828 height 396
type input "$ 0,00"
